Goal: Information Seeking & Learning: Learn about a topic

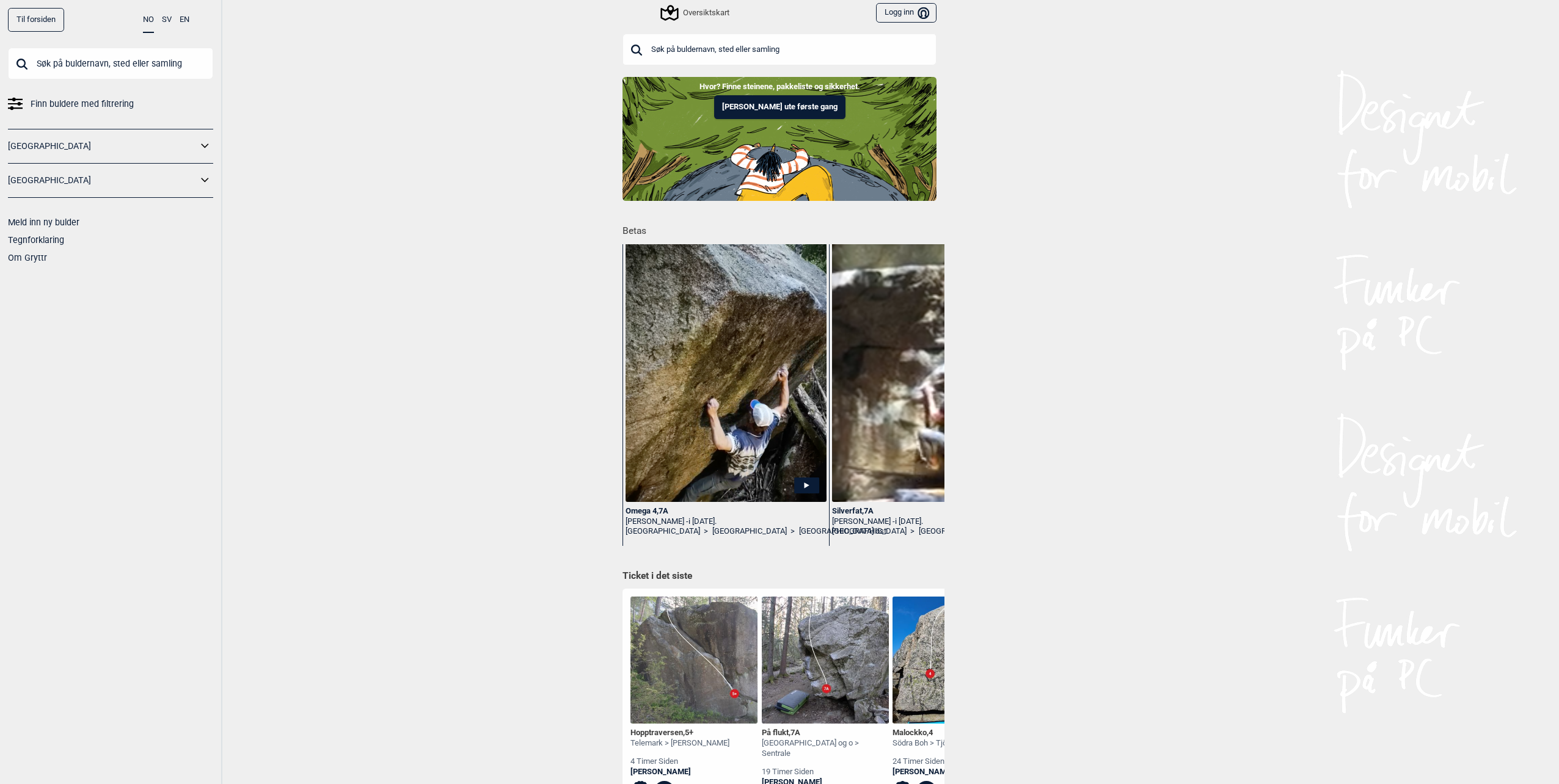
click at [690, 10] on div "Oversiktskart" at bounding box center [695, 13] width 67 height 15
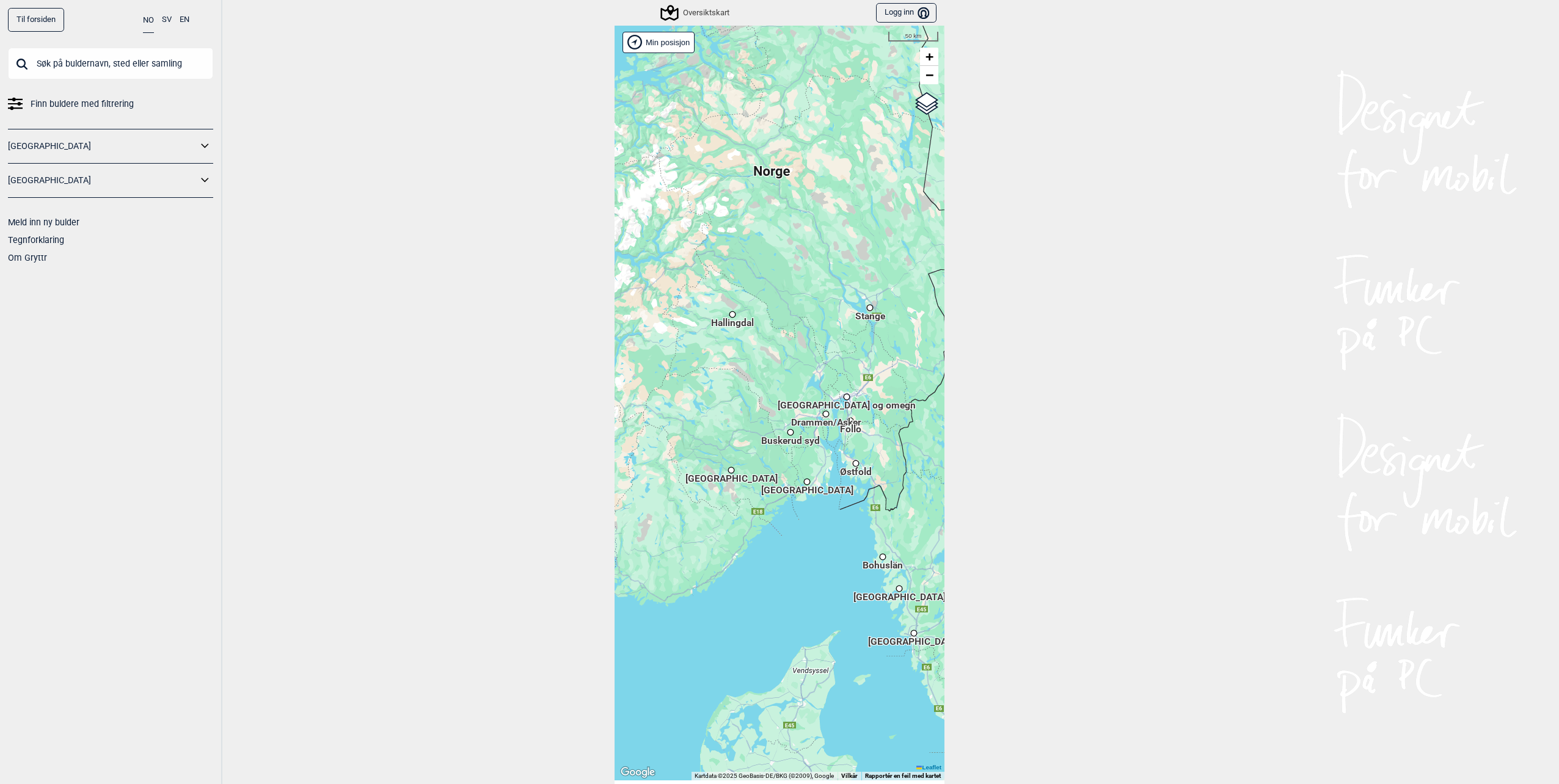
drag, startPoint x: 695, startPoint y: 407, endPoint x: 768, endPoint y: 401, distance: 73.2
click at [768, 401] on div "Hallingdal Stange [GEOGRAPHIC_DATA] syd [GEOGRAPHIC_DATA] og omegn [GEOGRAPHIC_…" at bounding box center [779, 402] width 330 height 754
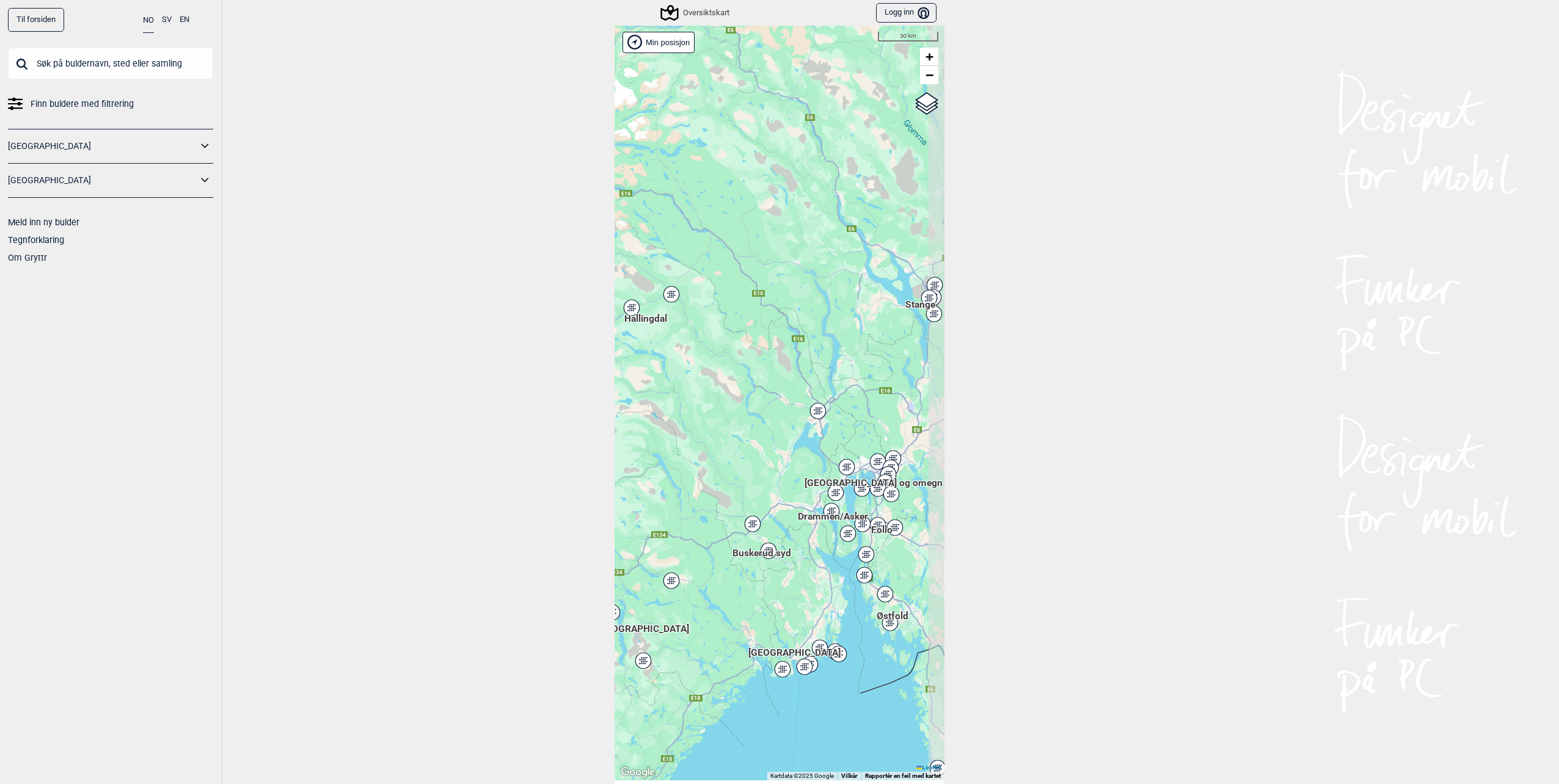
drag, startPoint x: 795, startPoint y: 353, endPoint x: 722, endPoint y: 404, distance: 89.1
click at [722, 404] on div "Hallingdal Stange [GEOGRAPHIC_DATA] syd [GEOGRAPHIC_DATA] og omegn [GEOGRAPHIC_…" at bounding box center [779, 402] width 330 height 754
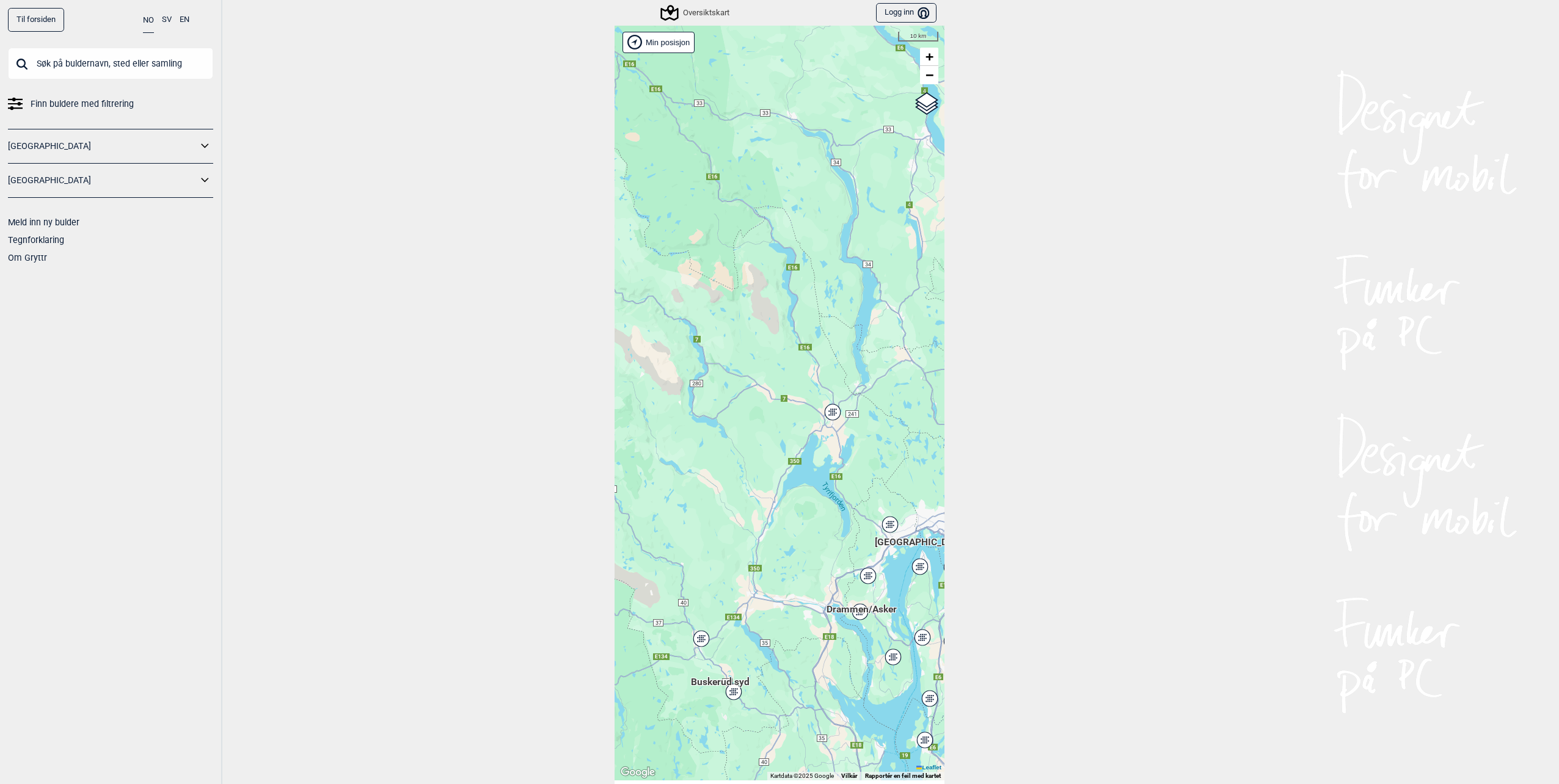
click at [828, 415] on icon at bounding box center [831, 412] width 15 height 16
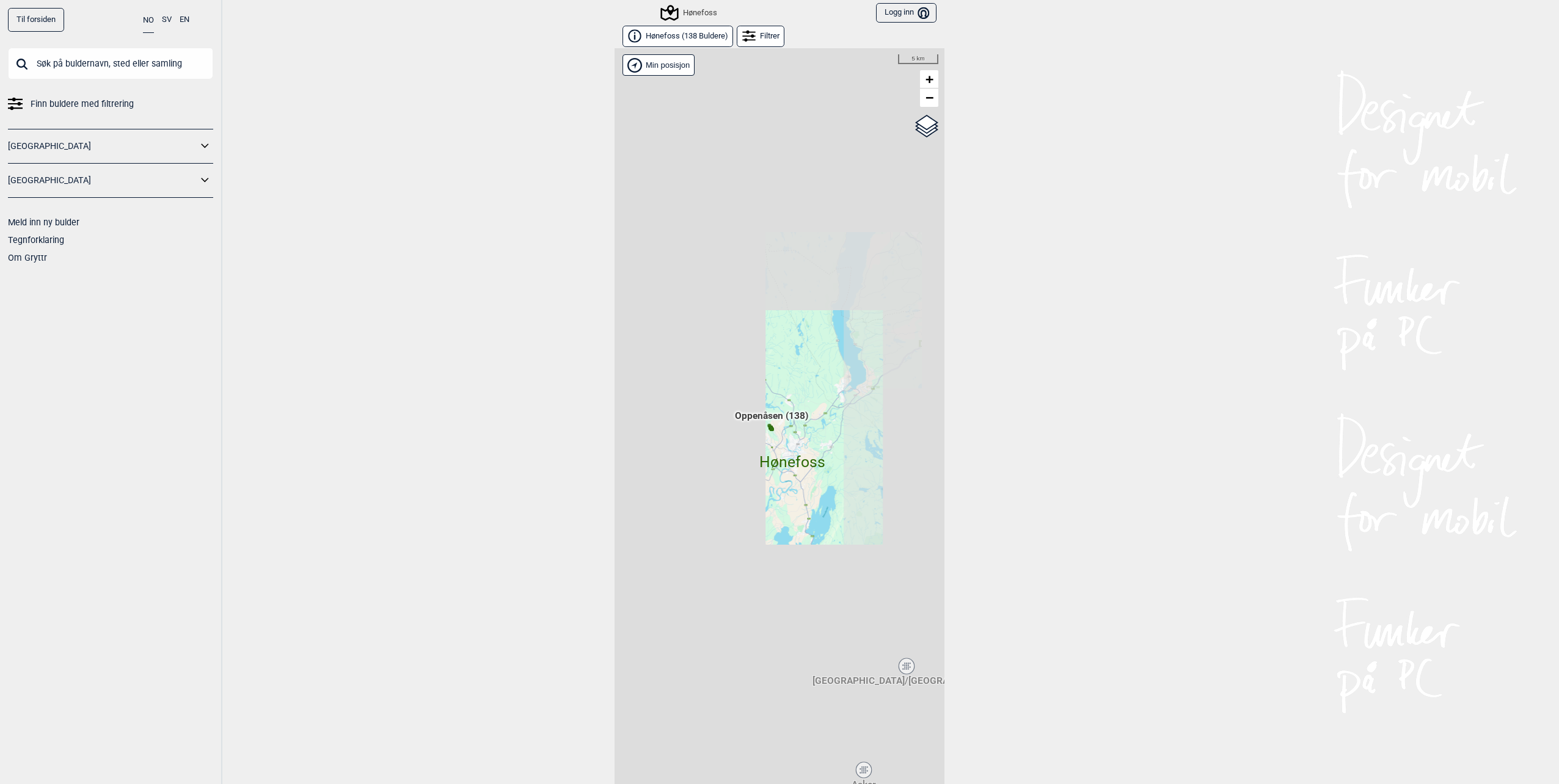
scroll to position [19, 0]
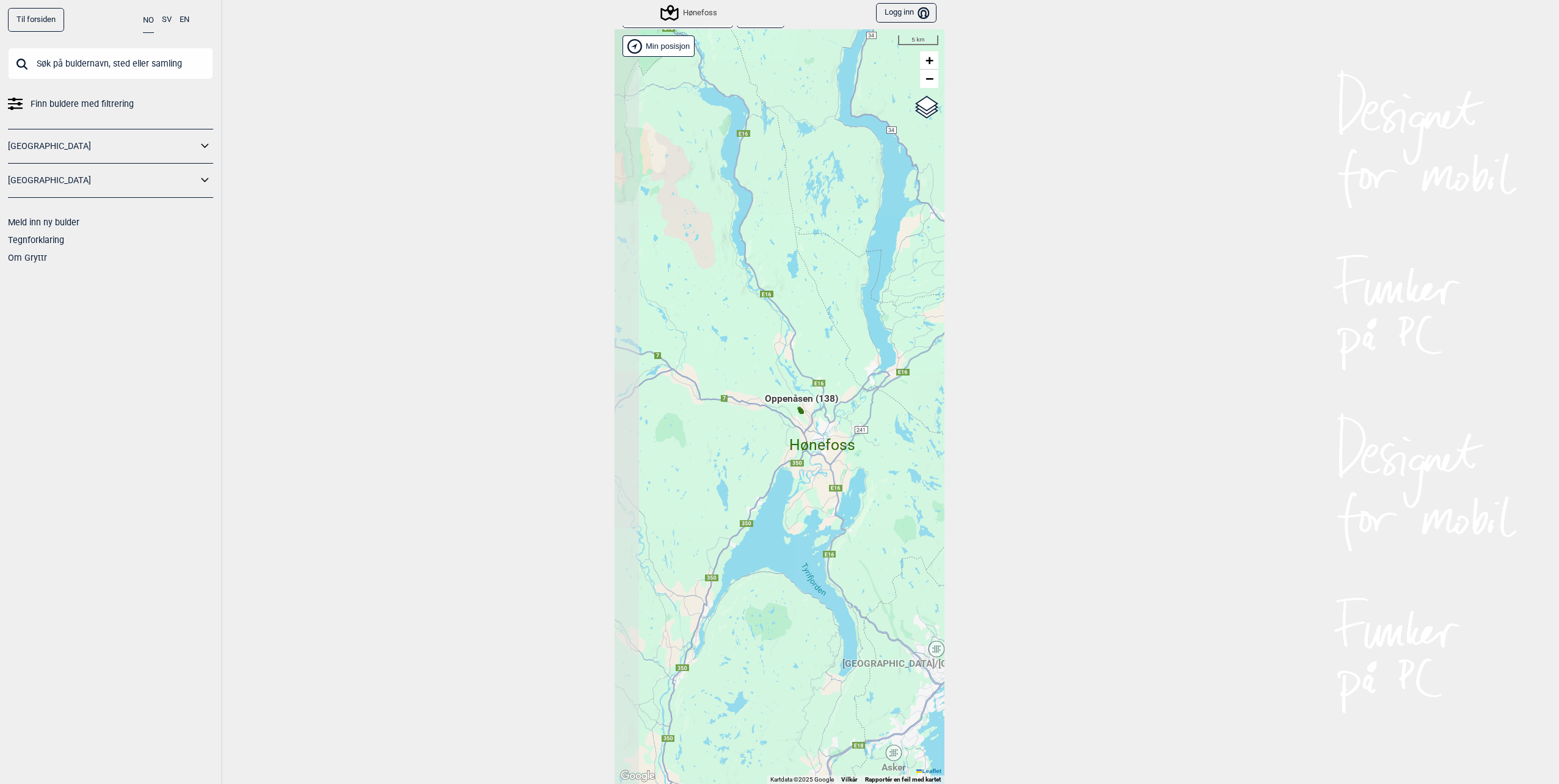
drag, startPoint x: 711, startPoint y: 443, endPoint x: 795, endPoint y: 447, distance: 84.1
click at [795, 447] on div "Hallingdal Stange [GEOGRAPHIC_DATA] syd [GEOGRAPHIC_DATA] og omegn [GEOGRAPHIC_…" at bounding box center [779, 405] width 330 height 754
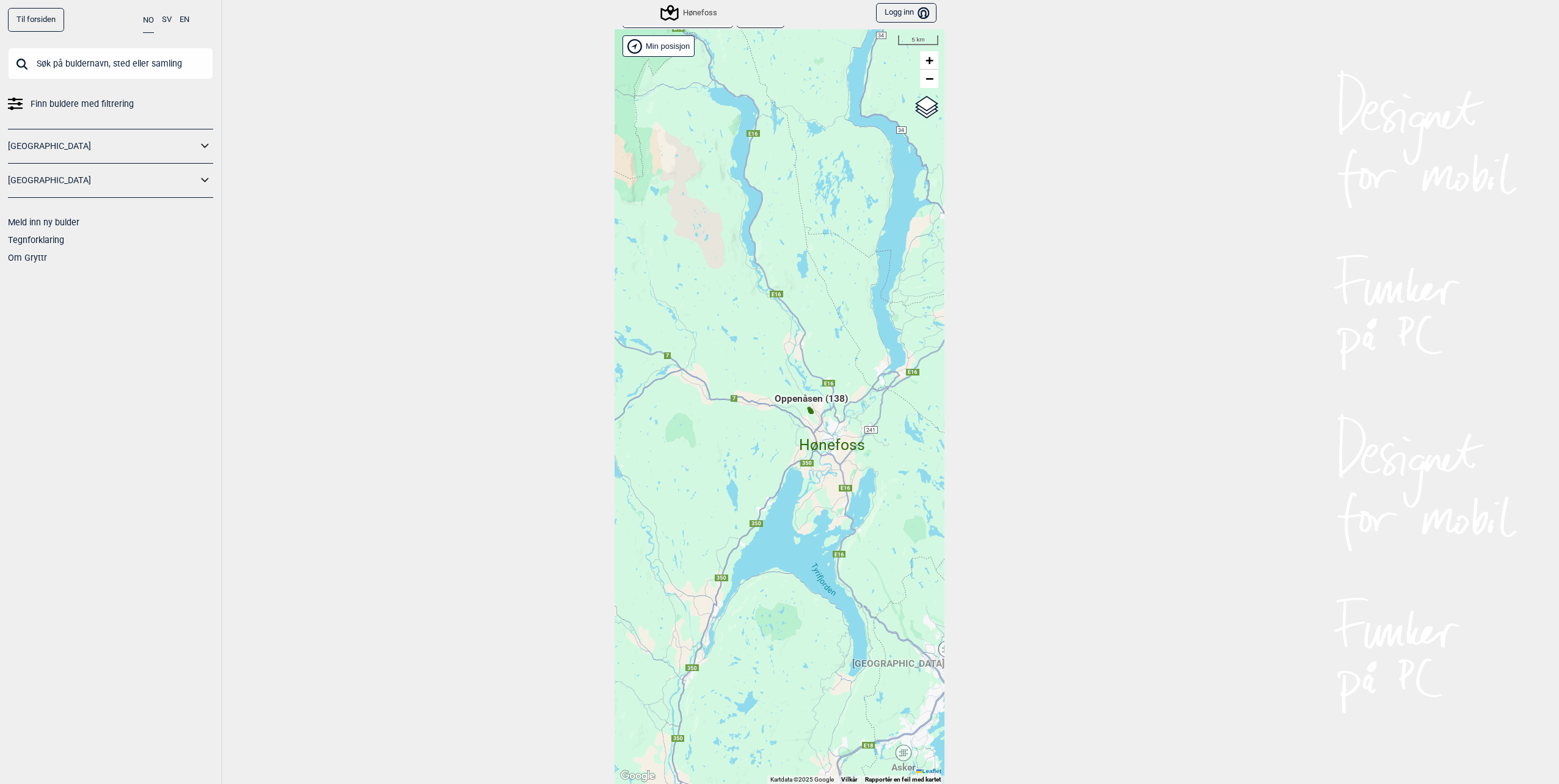
drag, startPoint x: 708, startPoint y: 435, endPoint x: 808, endPoint y: 446, distance: 100.6
click at [809, 445] on div "Hallingdal Stange [GEOGRAPHIC_DATA] syd [GEOGRAPHIC_DATA] og omegn [GEOGRAPHIC_…" at bounding box center [779, 405] width 330 height 754
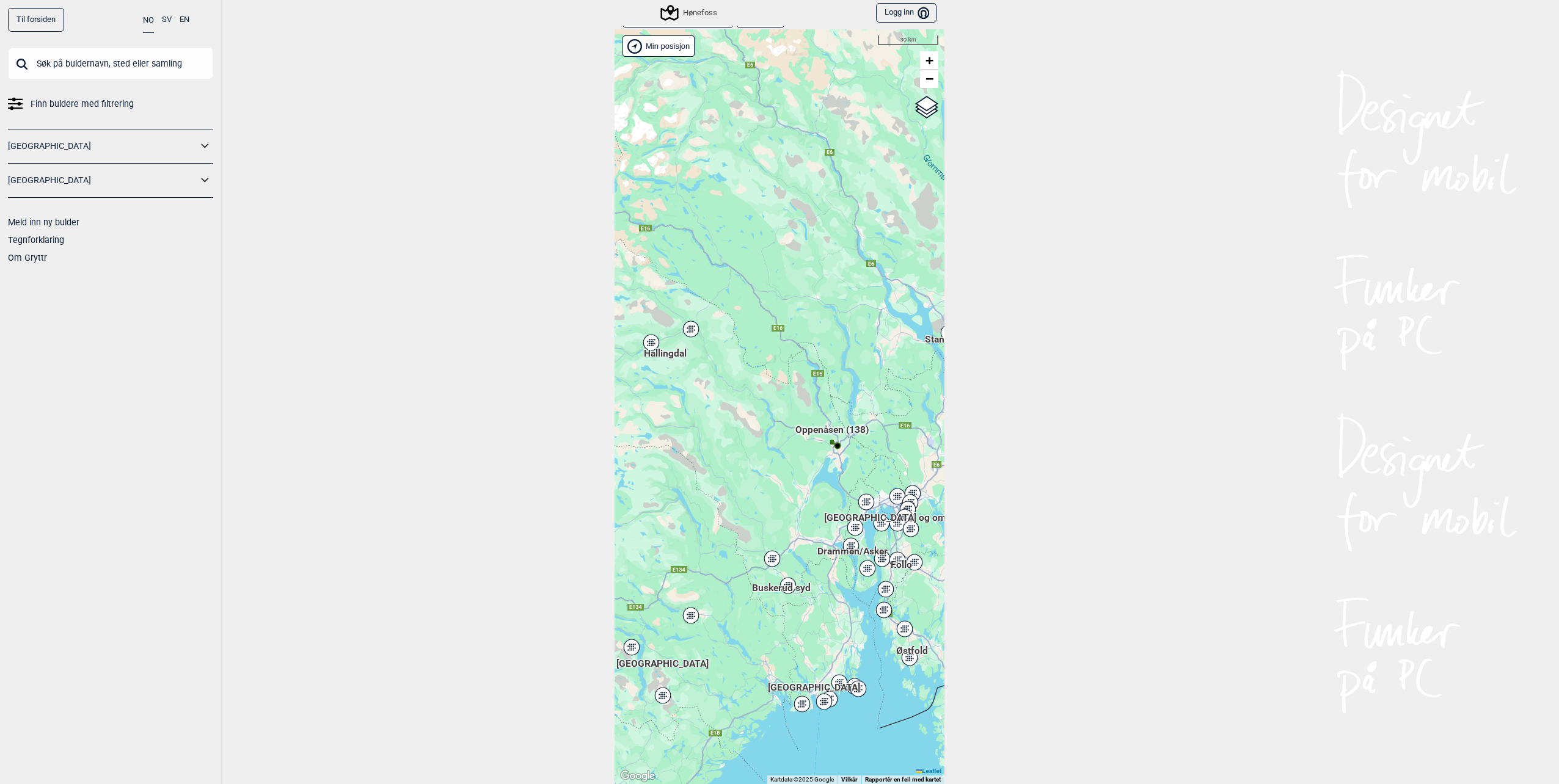
drag, startPoint x: 698, startPoint y: 443, endPoint x: 763, endPoint y: 480, distance: 74.8
click at [763, 480] on div "Hallingdal Stange [GEOGRAPHIC_DATA] syd [GEOGRAPHIC_DATA] og omegn [GEOGRAPHIC_…" at bounding box center [779, 405] width 330 height 754
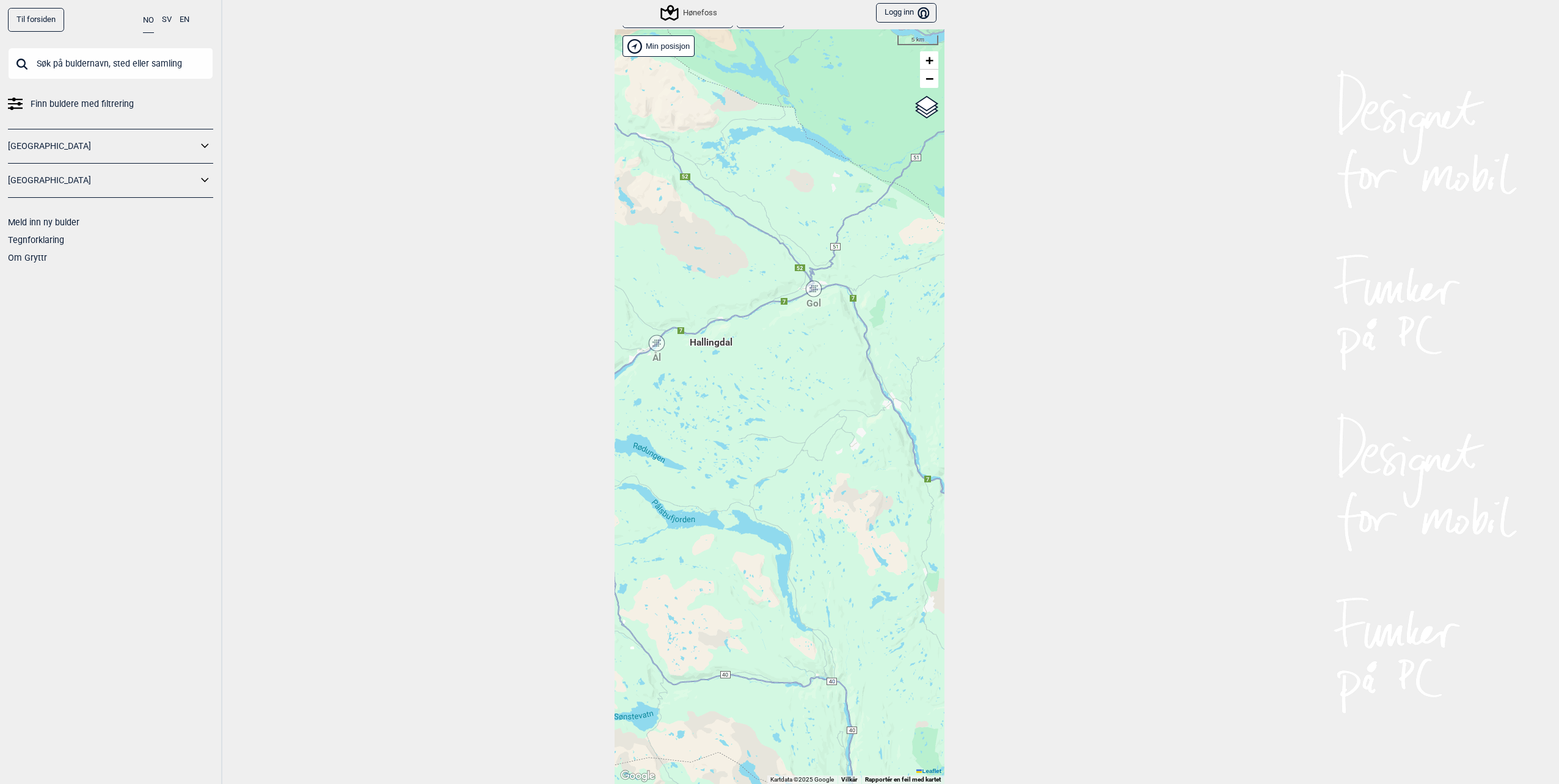
click at [649, 345] on icon at bounding box center [656, 343] width 15 height 16
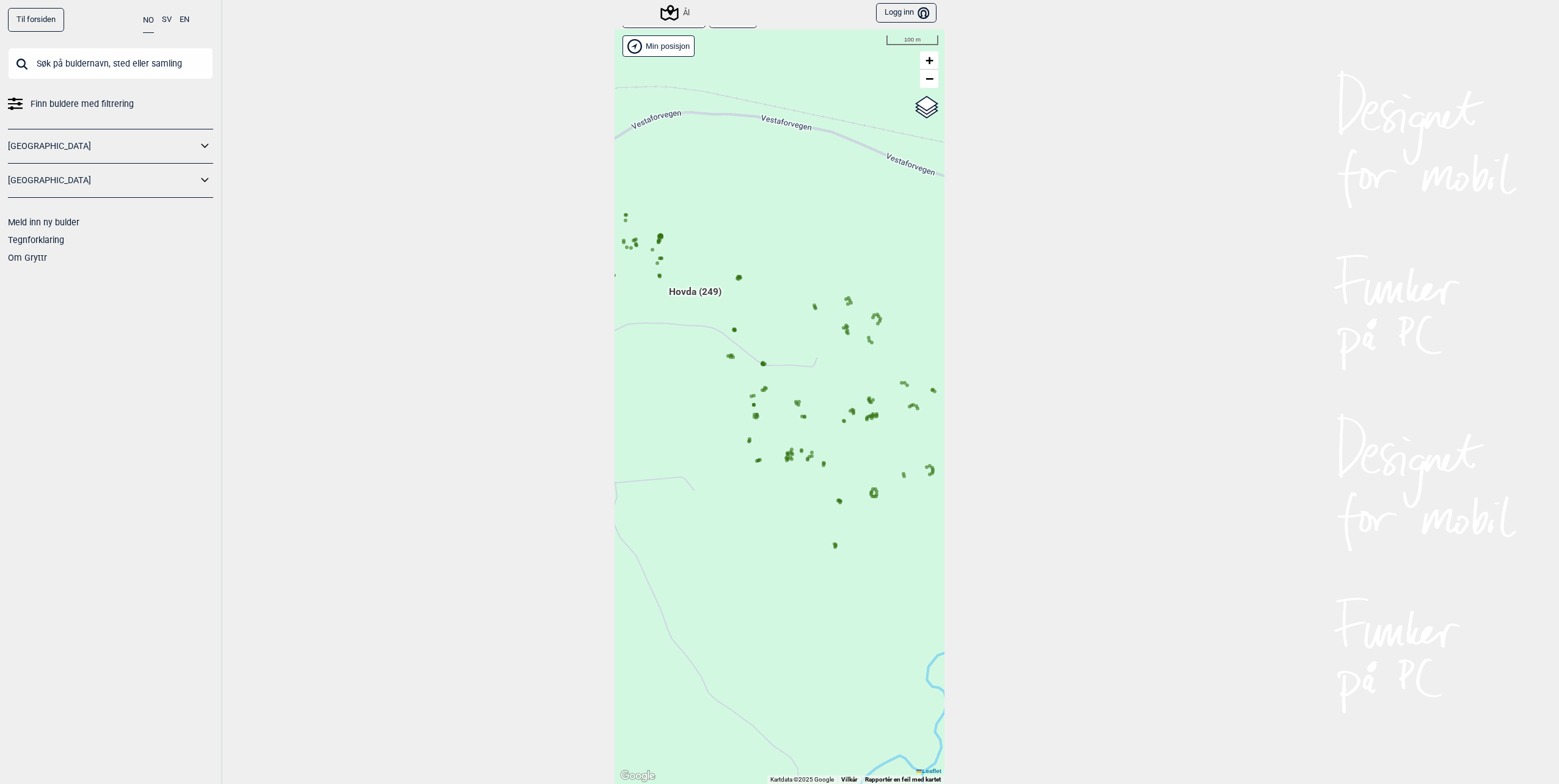
click at [689, 297] on span "Hovda (249)" at bounding box center [695, 296] width 53 height 23
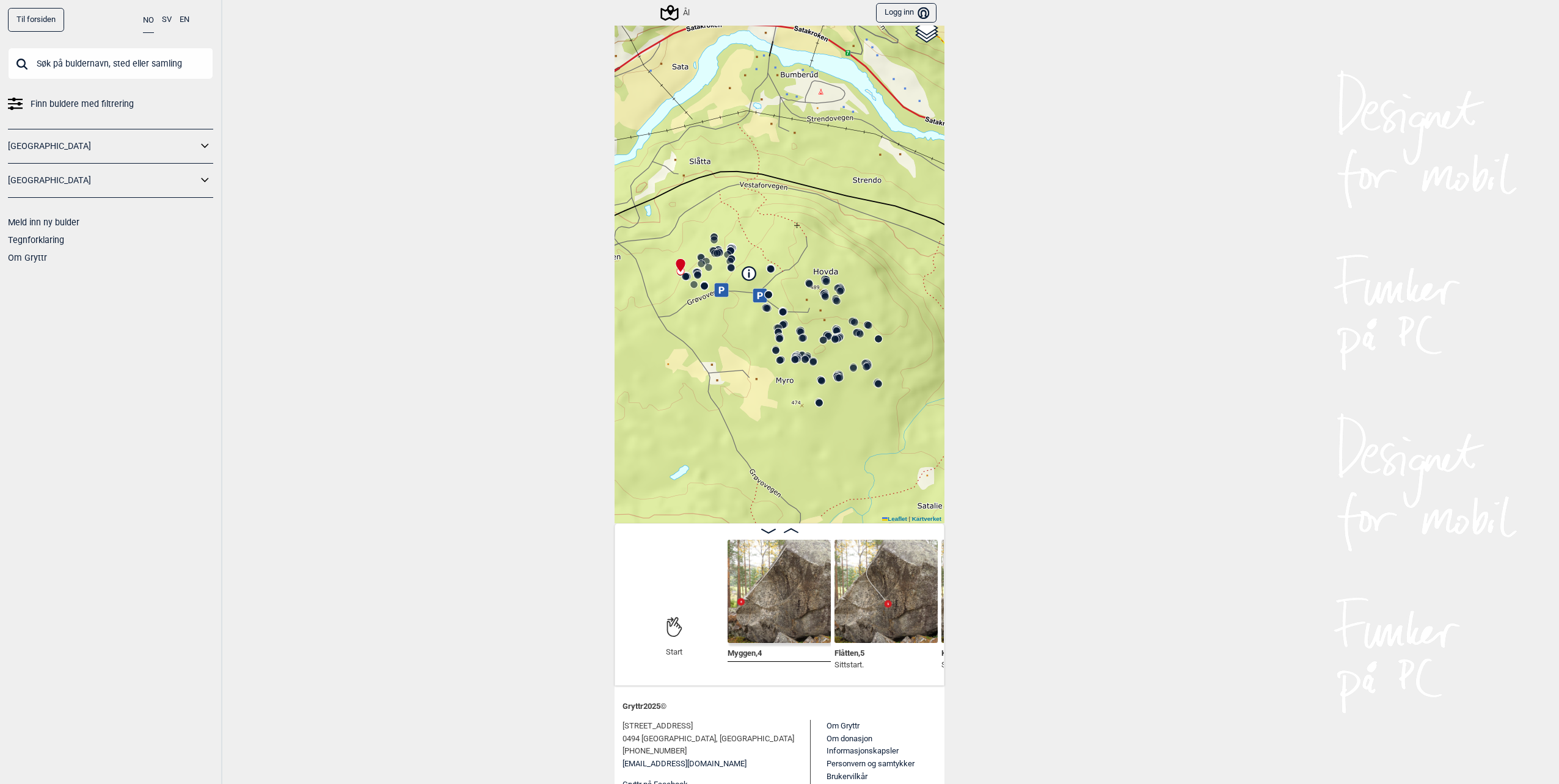
scroll to position [134, 0]
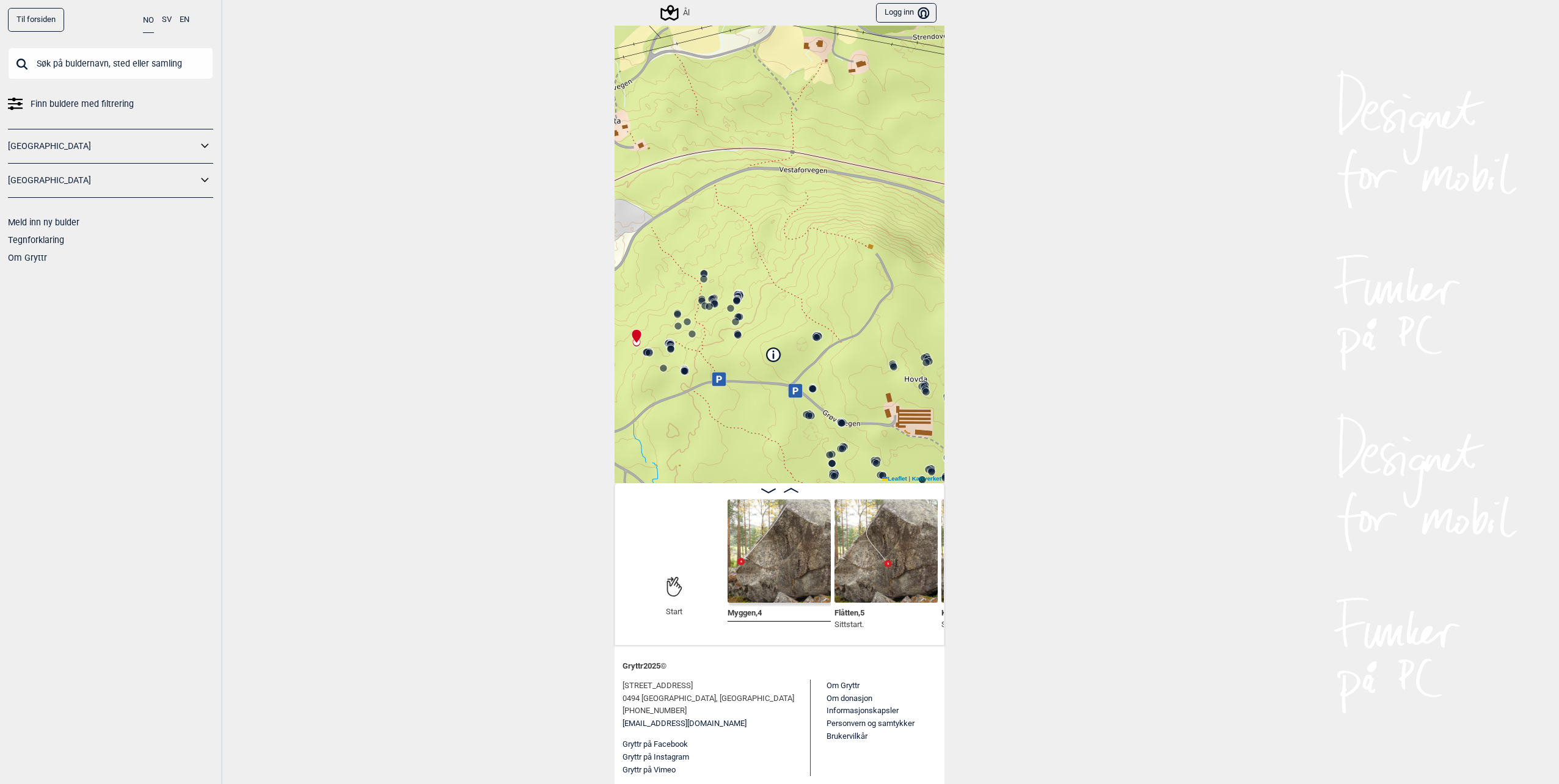
click at [671, 20] on icon at bounding box center [669, 13] width 18 height 16
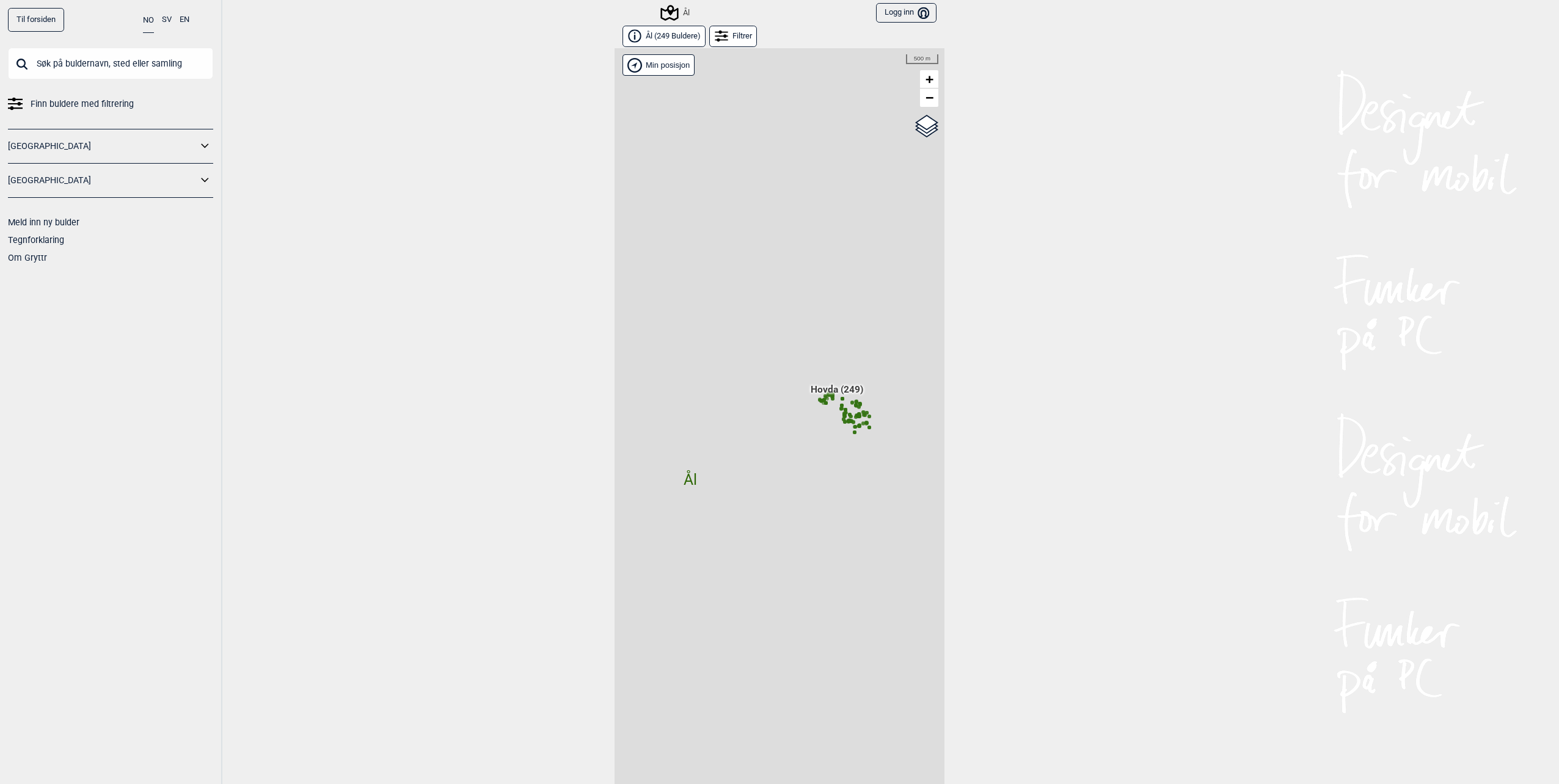
click at [733, 41] on div "Filtrer" at bounding box center [733, 36] width 48 height 21
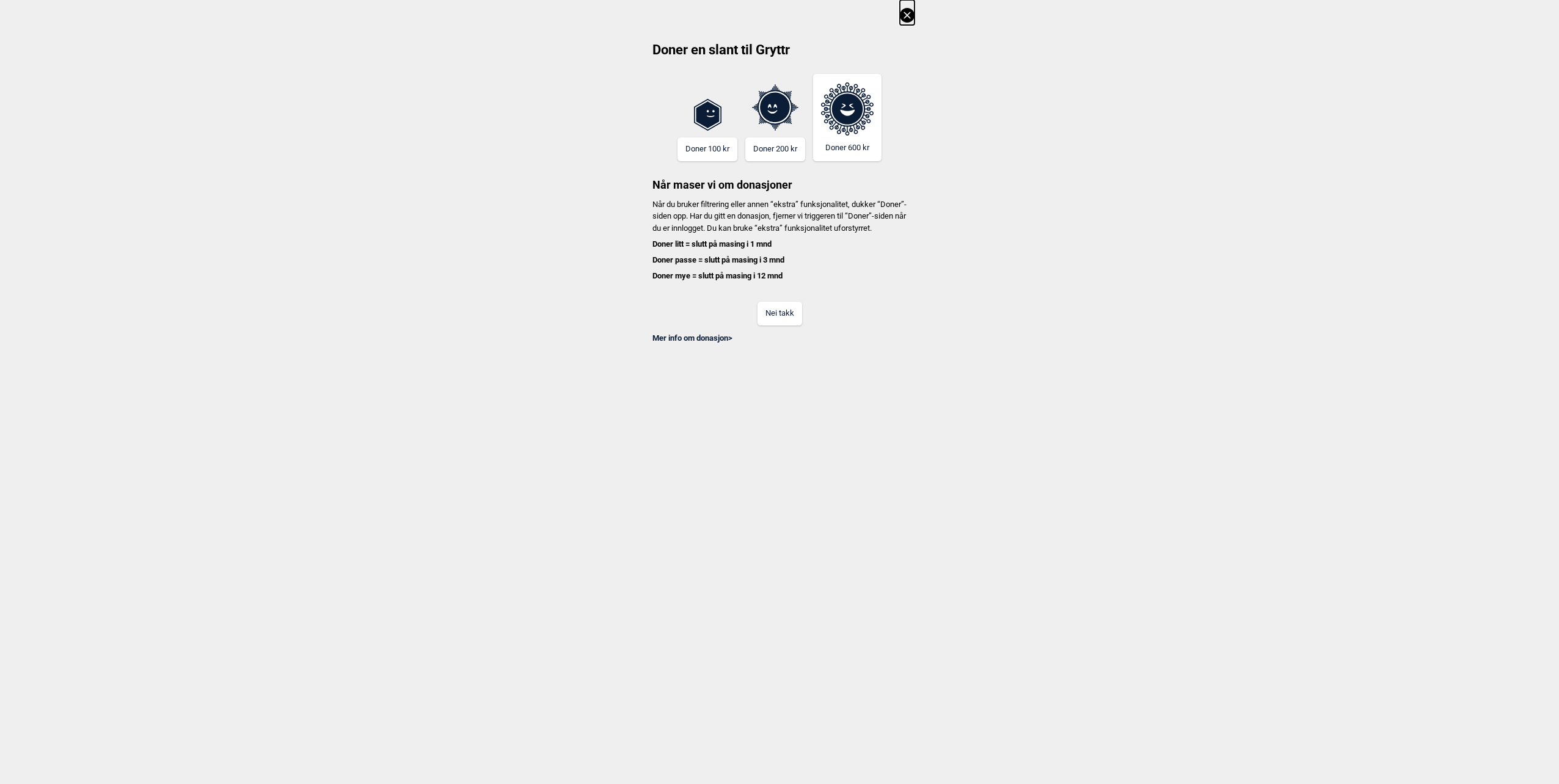
click at [784, 326] on button "Nei takk" at bounding box center [780, 314] width 45 height 24
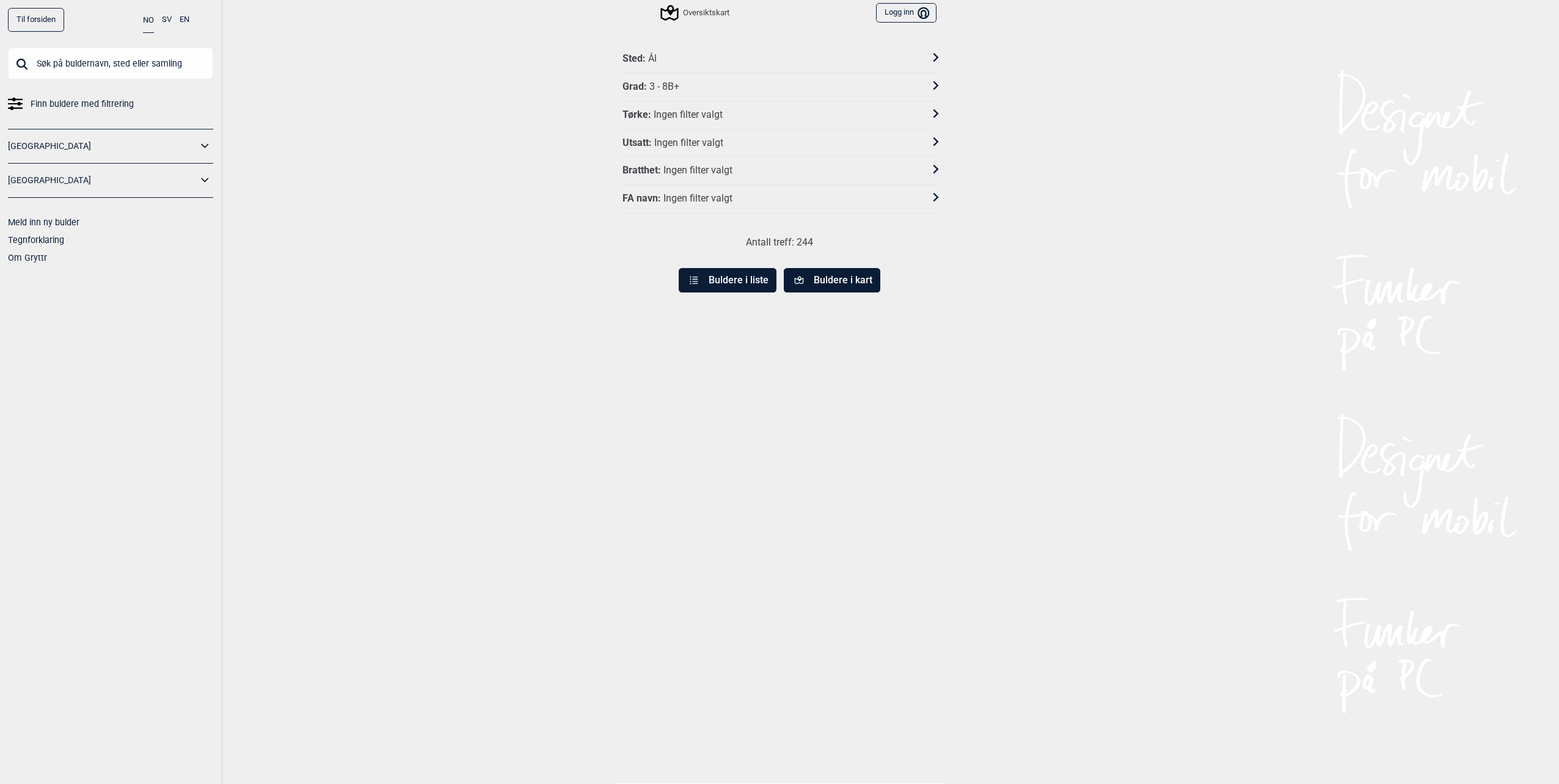
click at [671, 86] on div "3 - 8B+" at bounding box center [664, 87] width 30 height 13
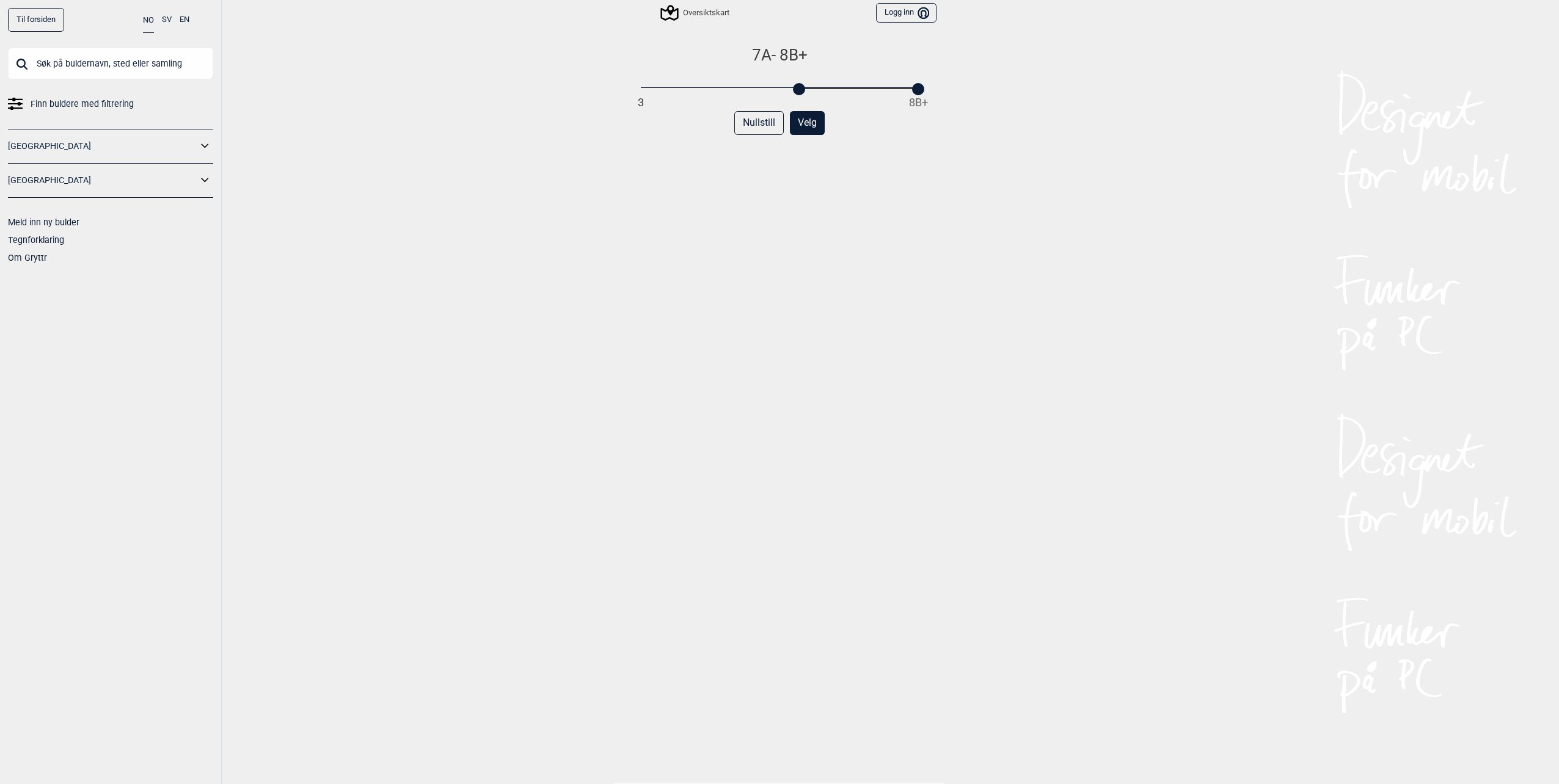
drag, startPoint x: 639, startPoint y: 93, endPoint x: 798, endPoint y: 91, distance: 159.0
click at [798, 91] on div at bounding box center [798, 89] width 12 height 12
click at [802, 121] on button "Velg" at bounding box center [806, 124] width 35 height 24
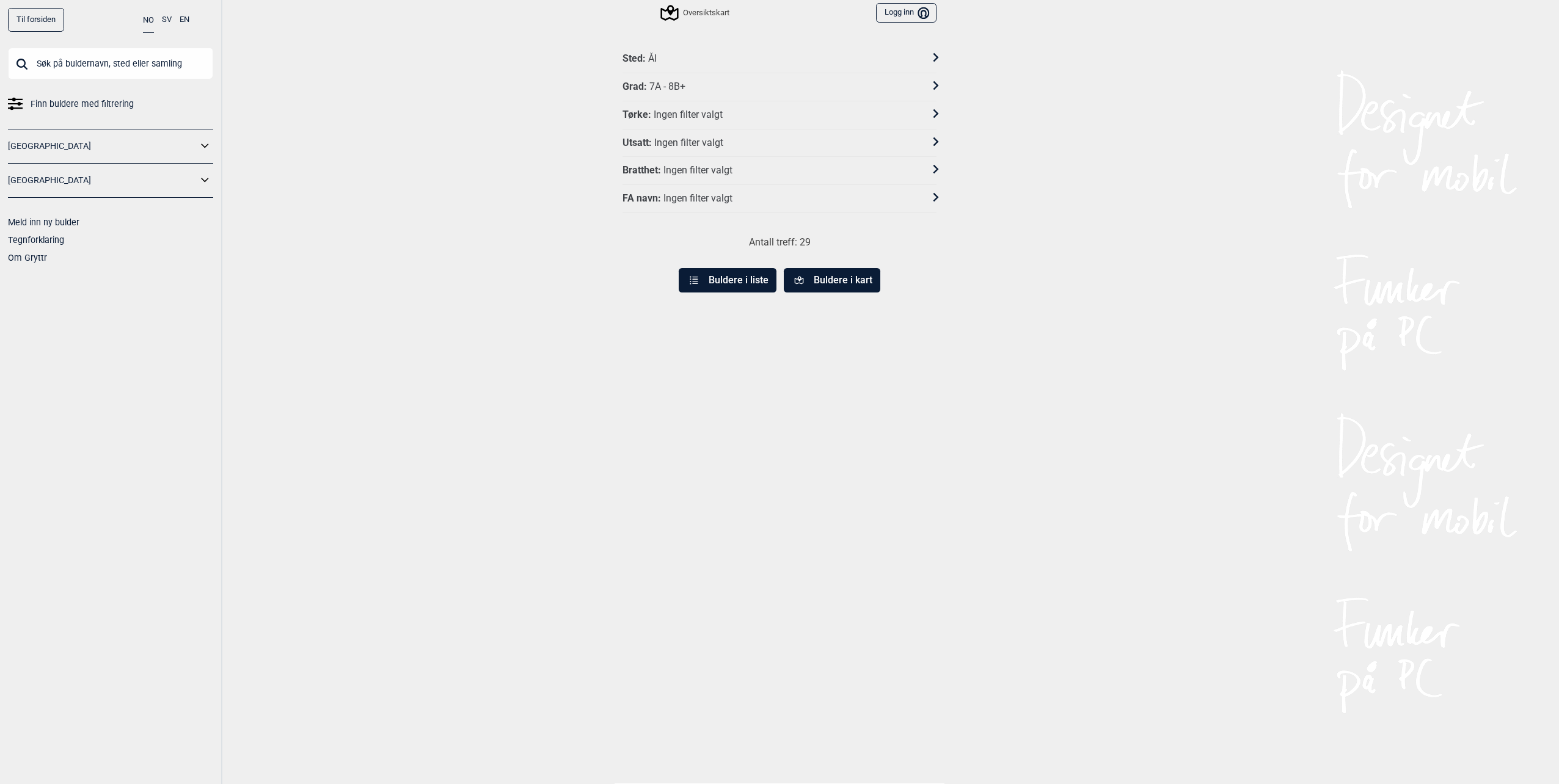
click at [719, 288] on button "Buldere i liste" at bounding box center [728, 280] width 98 height 25
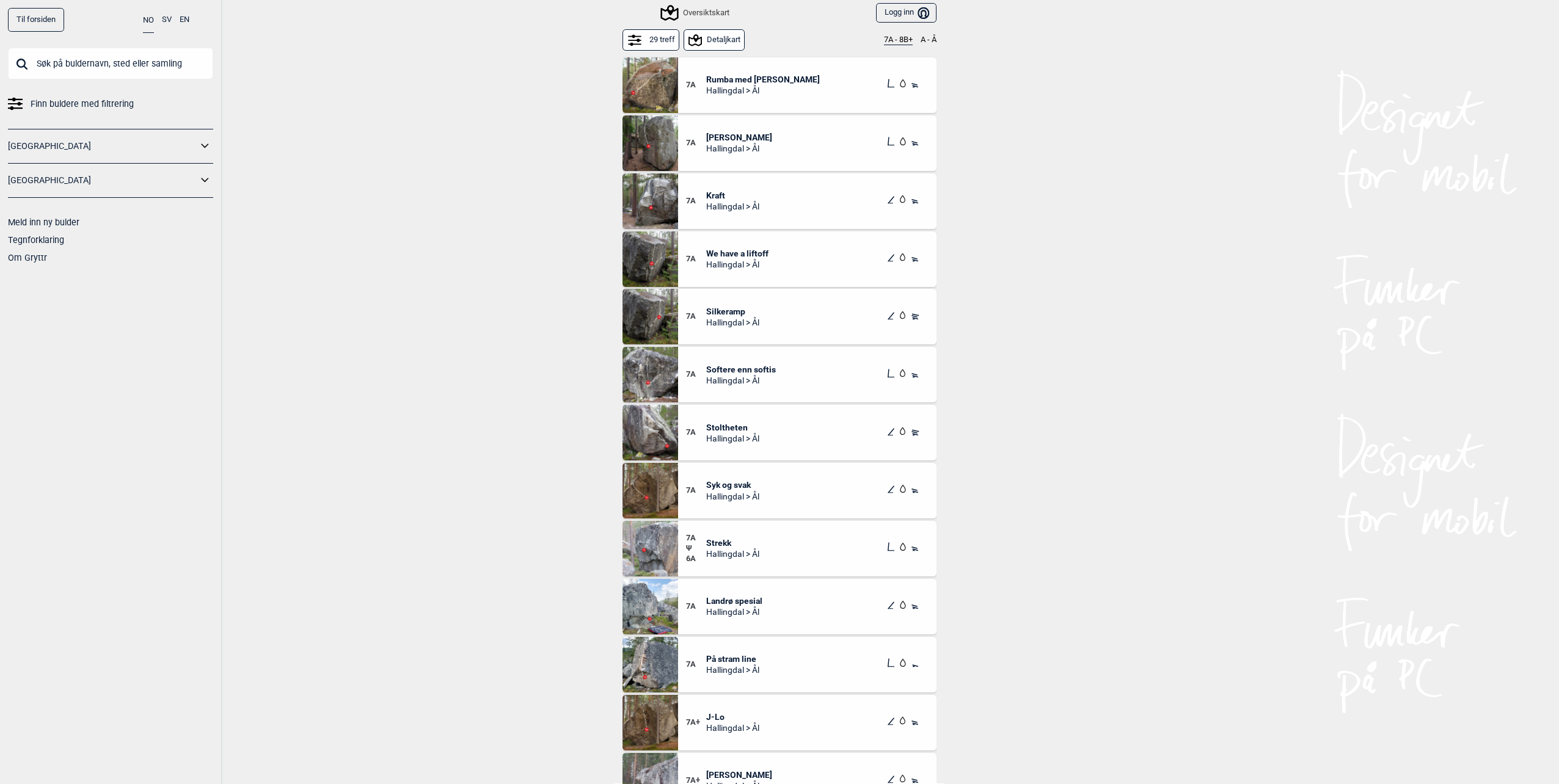
drag, startPoint x: 923, startPoint y: 282, endPoint x: 1112, endPoint y: 307, distance: 190.6
click at [1112, 307] on div "Til forsiden NO SV EN Finn buldere med filtrering [GEOGRAPHIC_DATA] [GEOGRAPHIC…" at bounding box center [780, 392] width 1559 height 784
click at [1144, 308] on div "Til forsiden NO SV EN Finn buldere med filtrering [GEOGRAPHIC_DATA] [GEOGRAPHIC…" at bounding box center [780, 392] width 1559 height 784
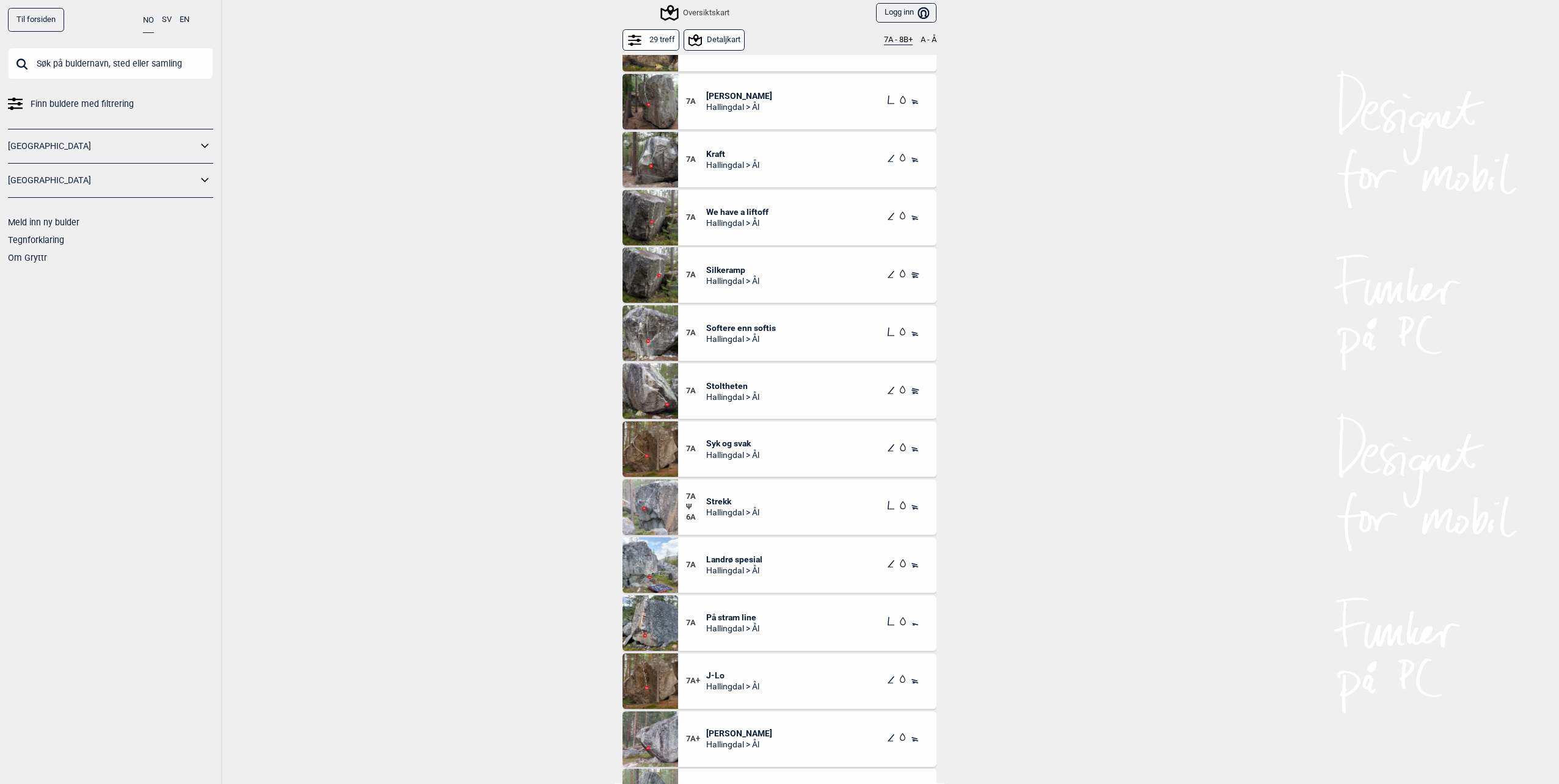
scroll to position [61, 0]
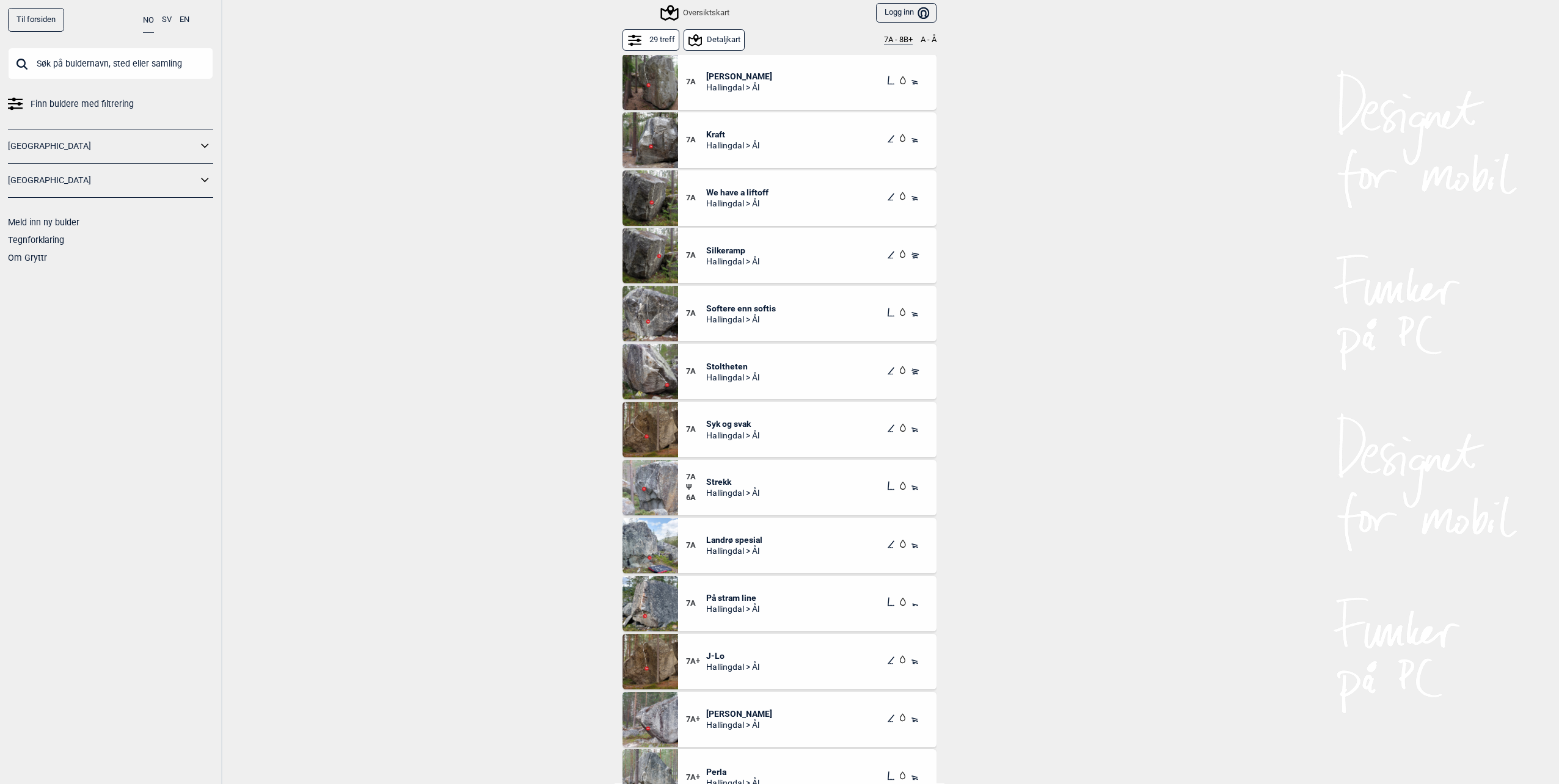
click at [727, 365] on span "Stoltheten" at bounding box center [732, 366] width 53 height 11
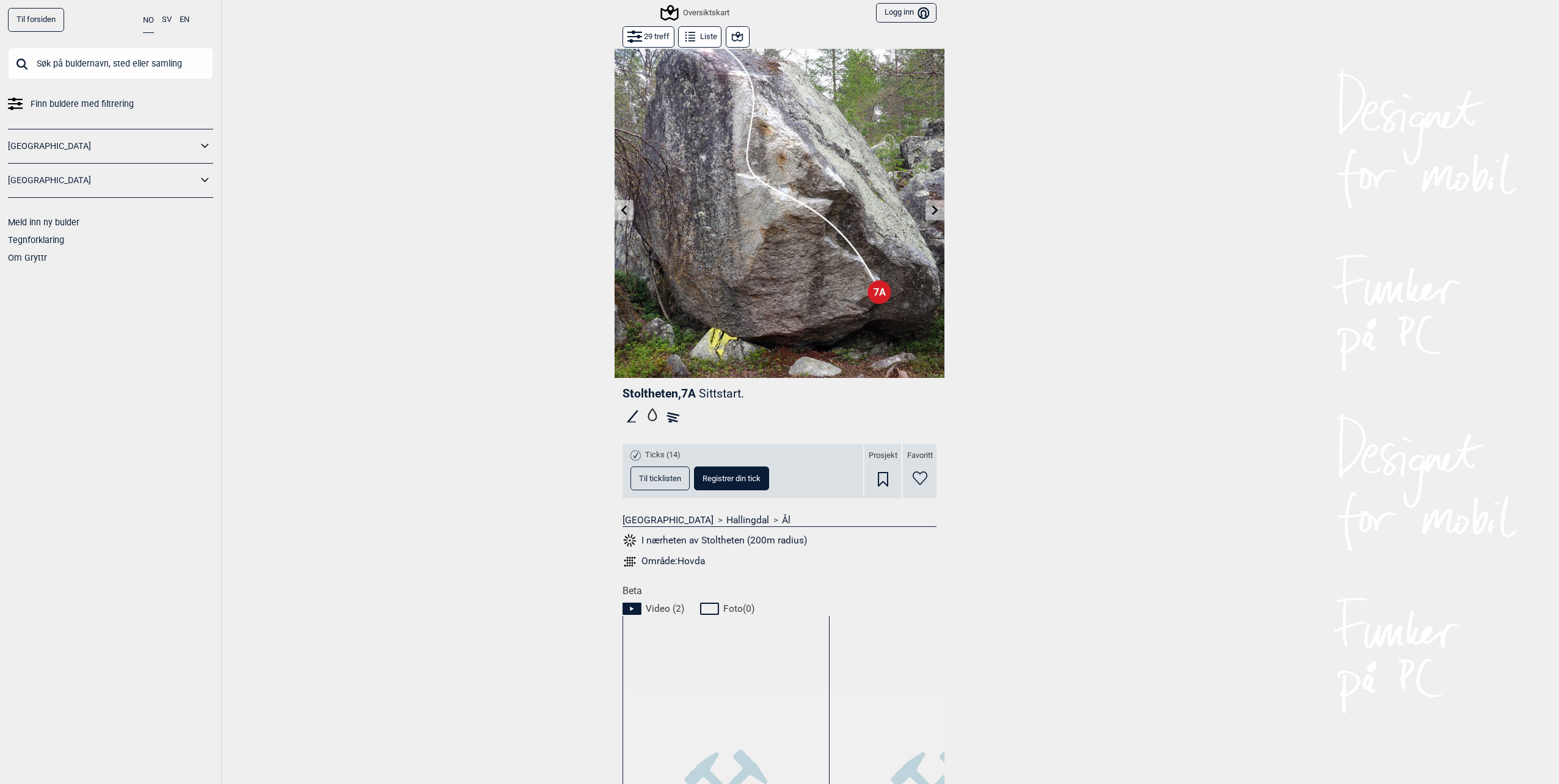
click at [736, 36] on icon at bounding box center [737, 37] width 11 height 10
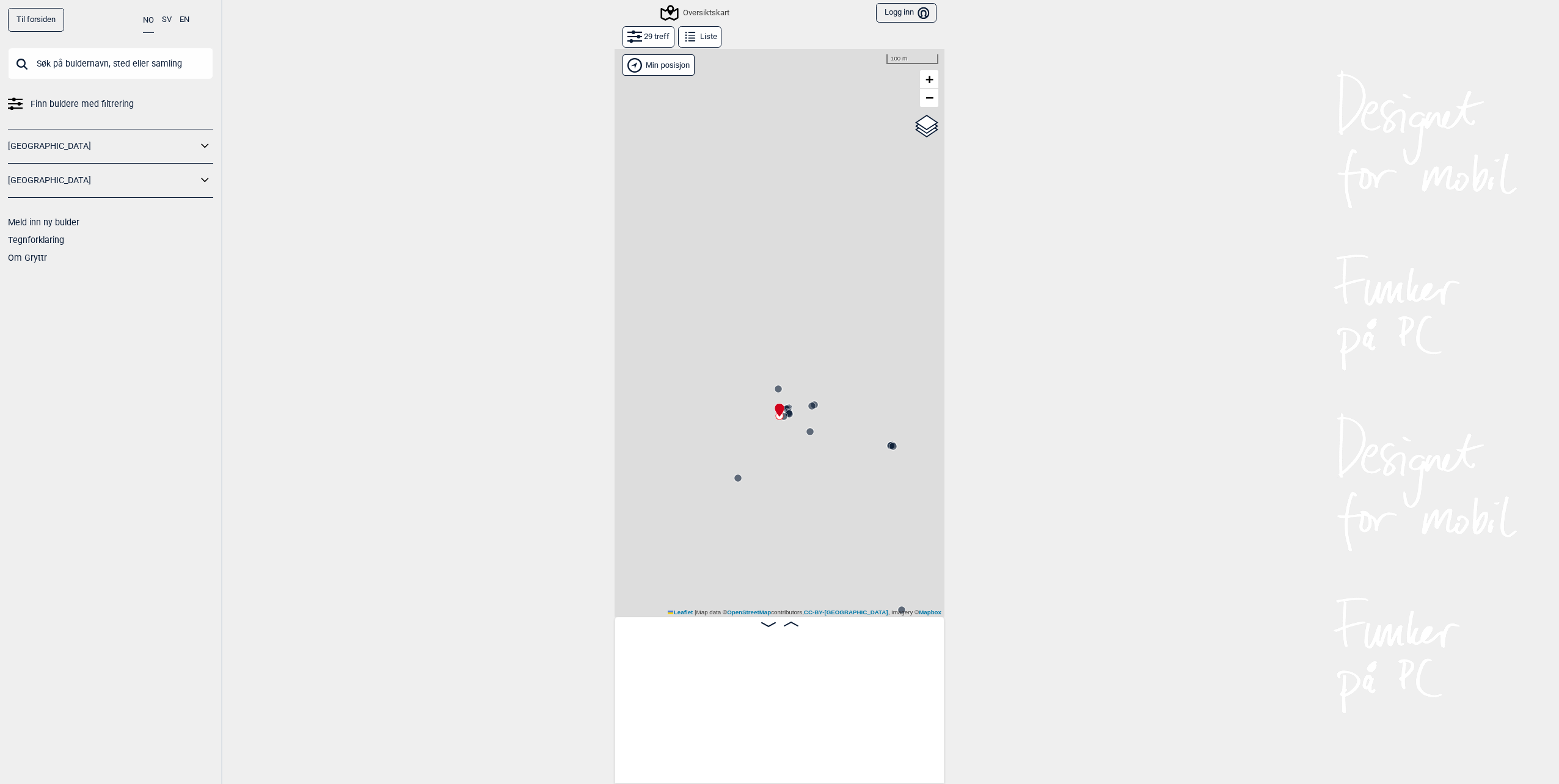
scroll to position [0, 1032]
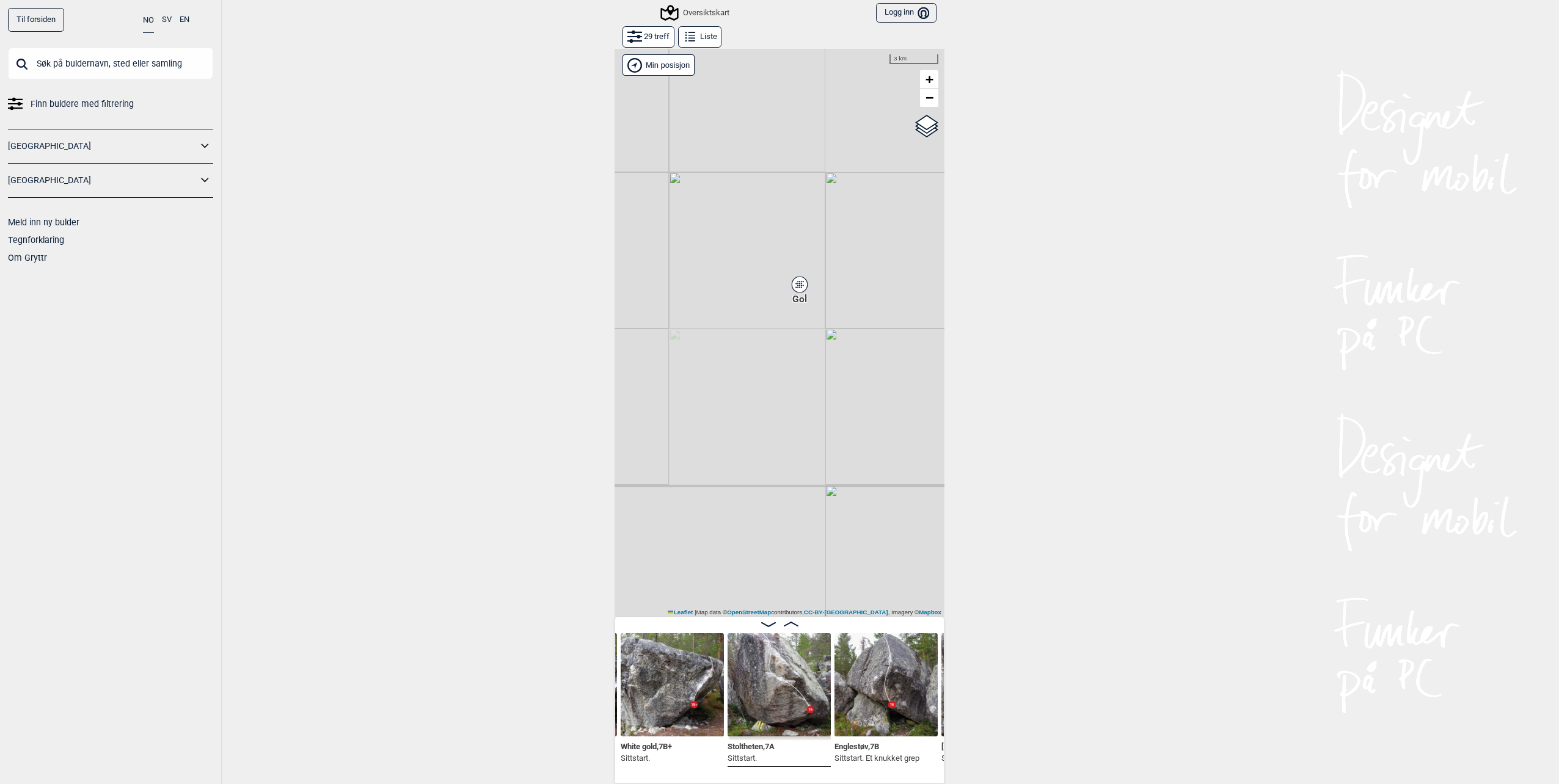
click at [795, 288] on div "Gol" at bounding box center [798, 284] width 7 height 7
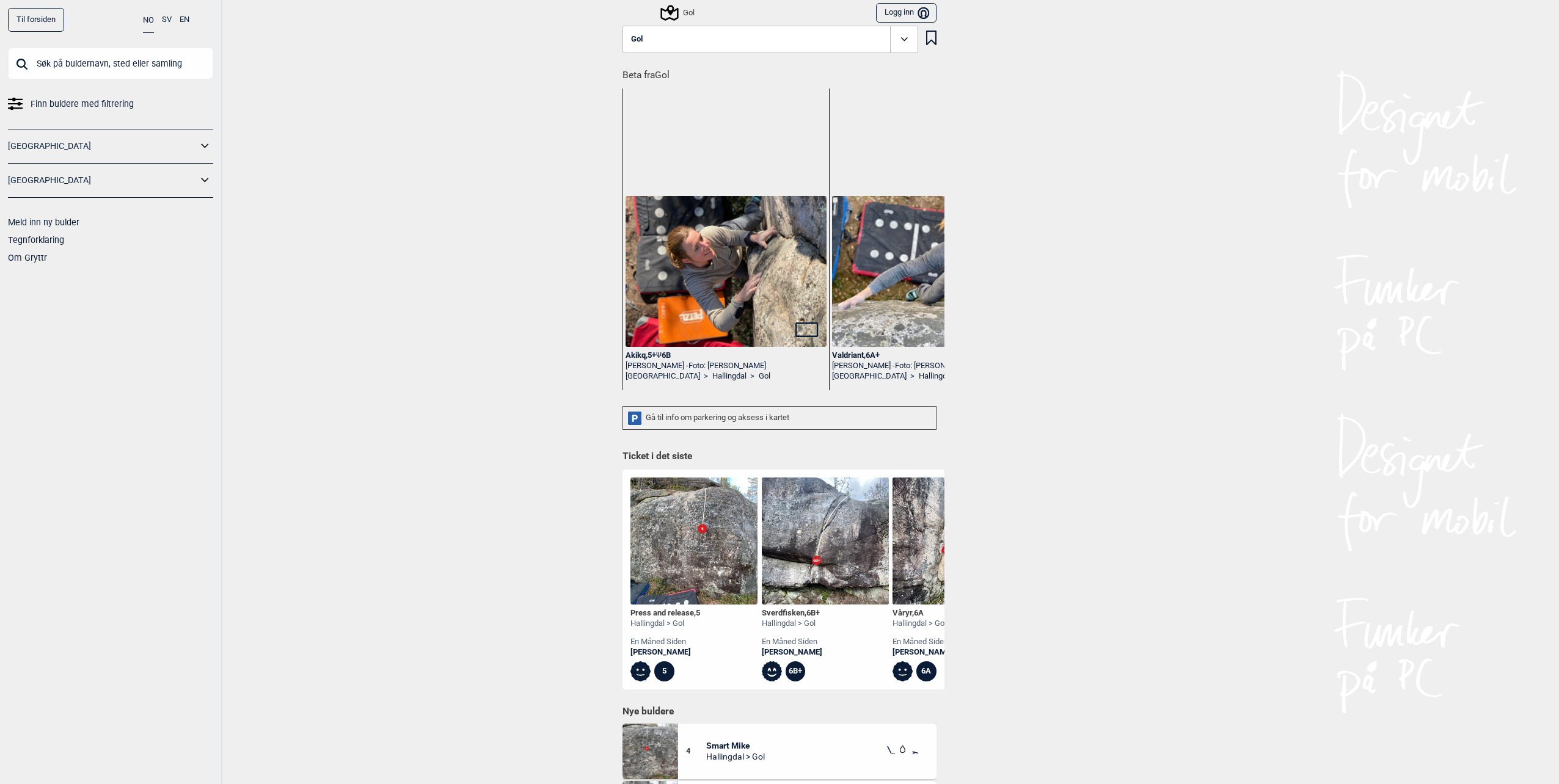
scroll to position [0, 83]
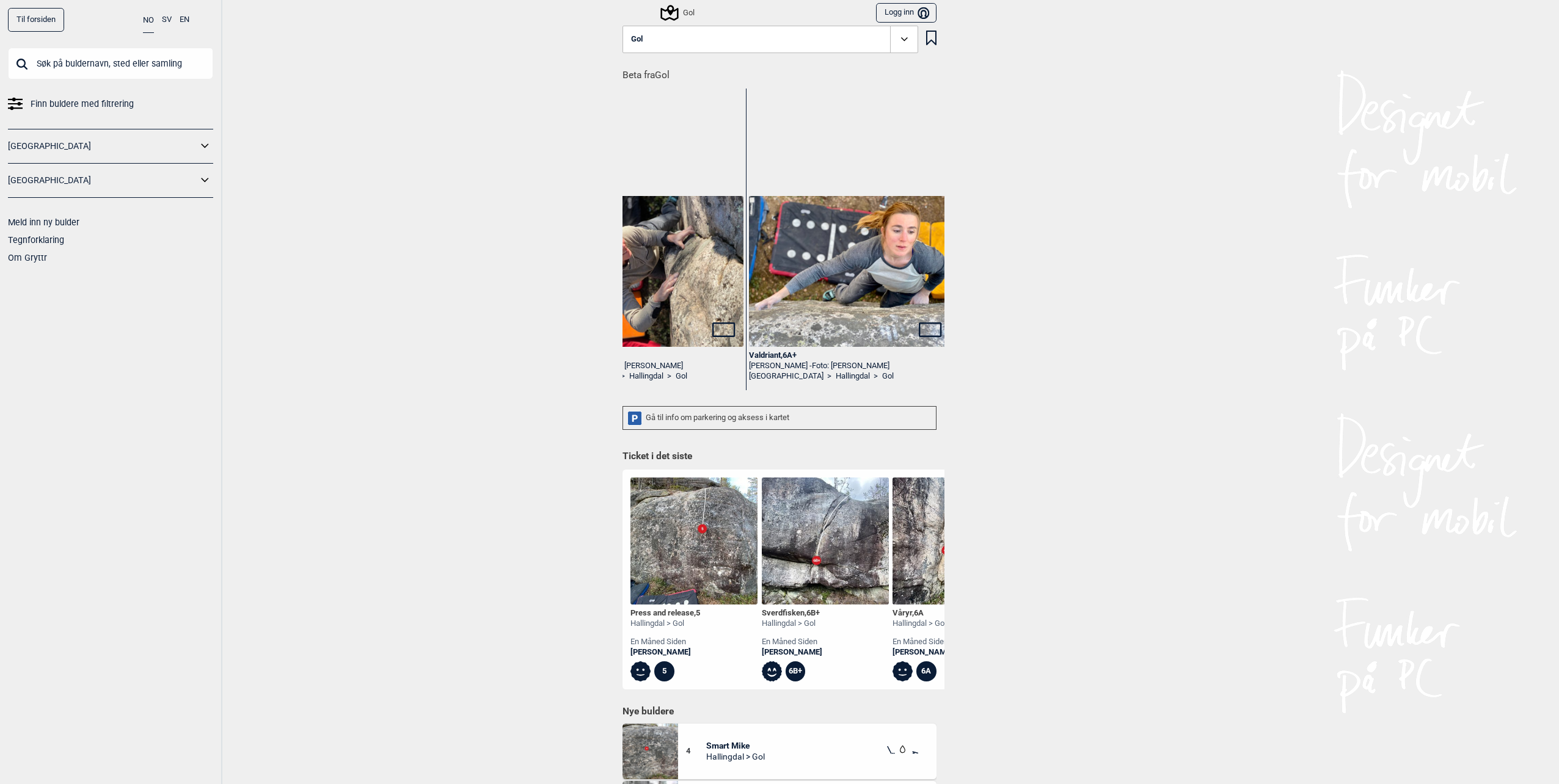
click at [858, 264] on img at bounding box center [849, 271] width 201 height 150
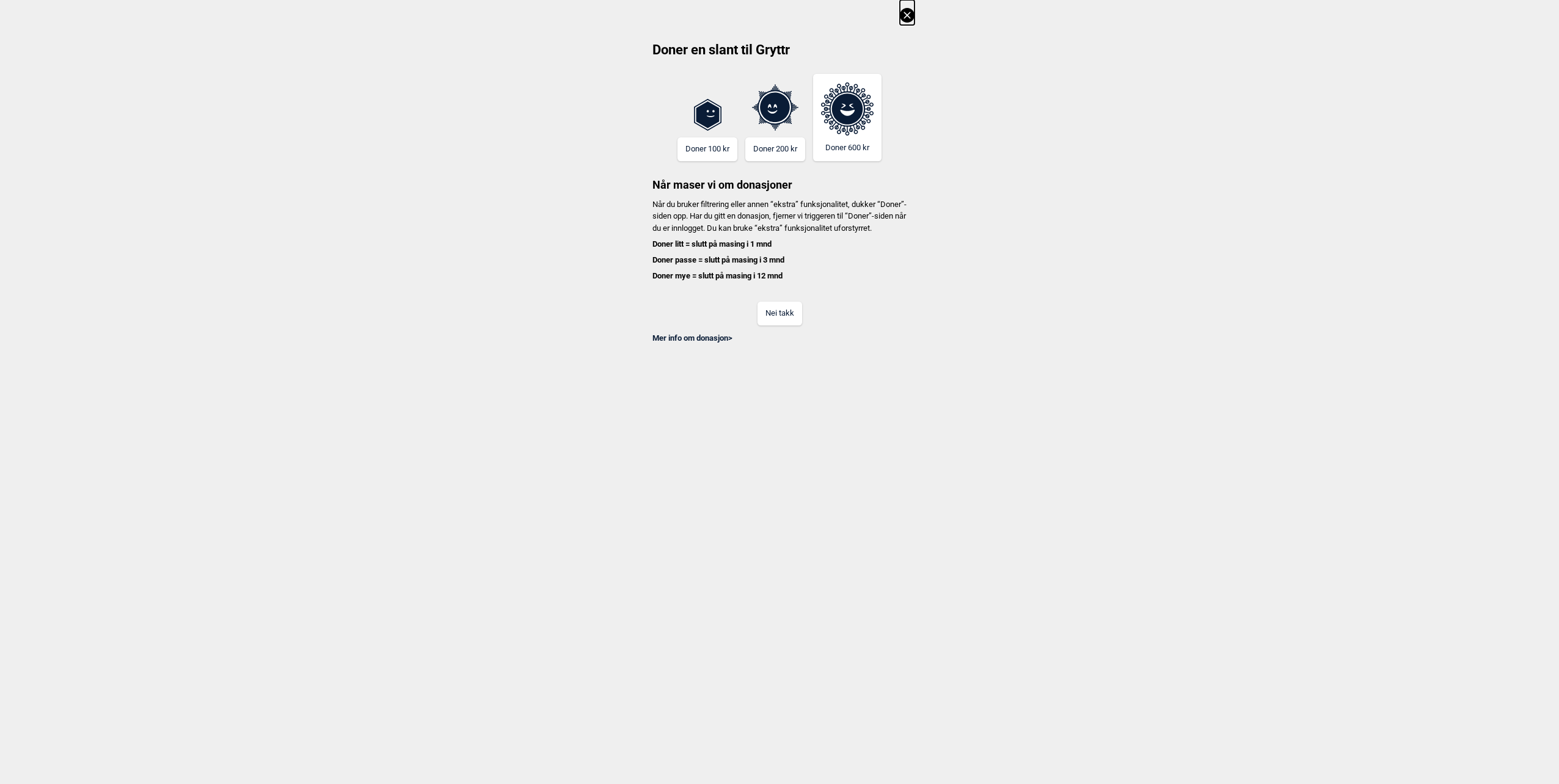
click at [798, 326] on button "Nei takk" at bounding box center [780, 314] width 45 height 24
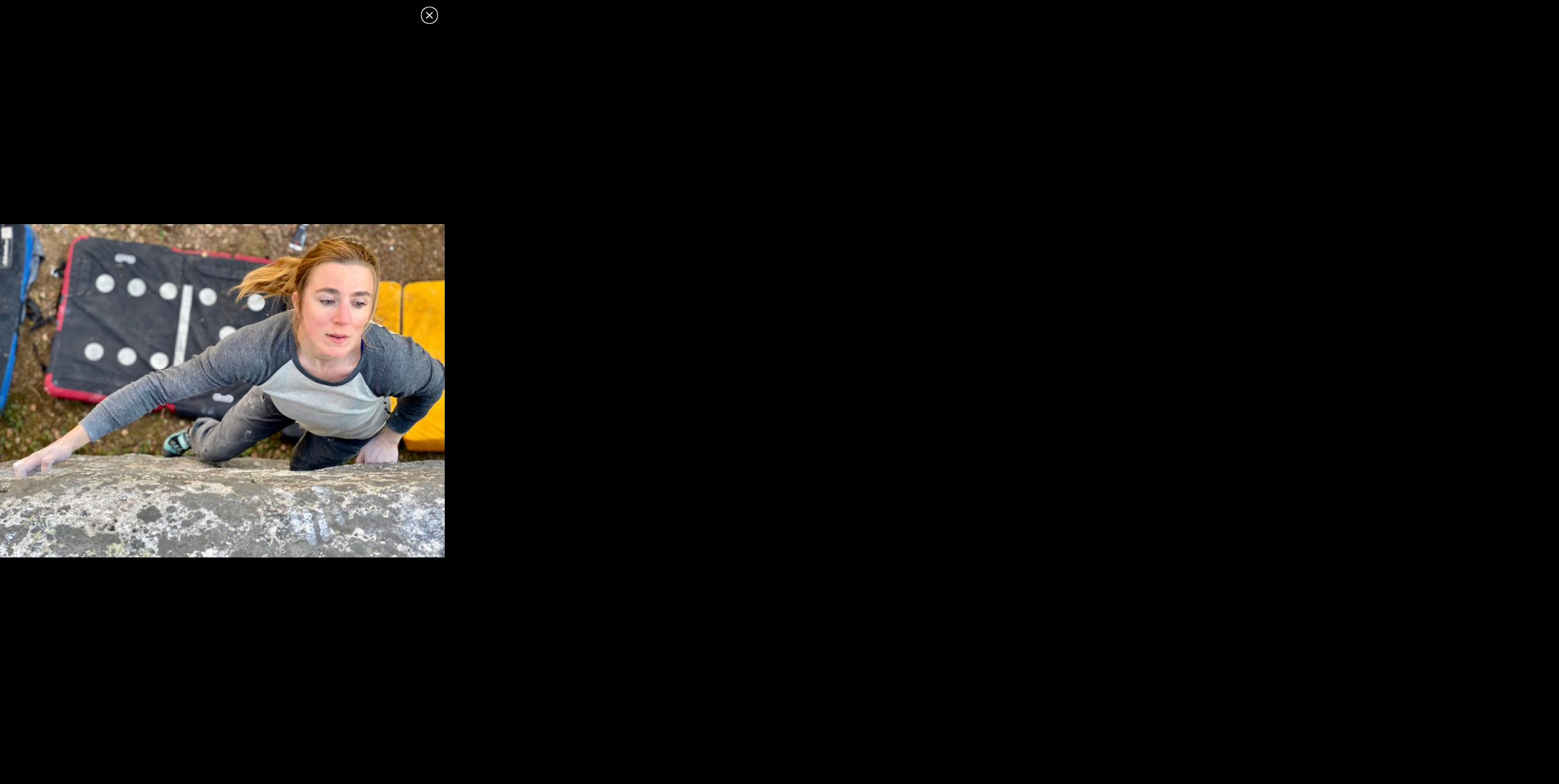
click at [488, 363] on dialog at bounding box center [780, 392] width 1559 height 784
click at [427, 16] on icon at bounding box center [429, 15] width 15 height 15
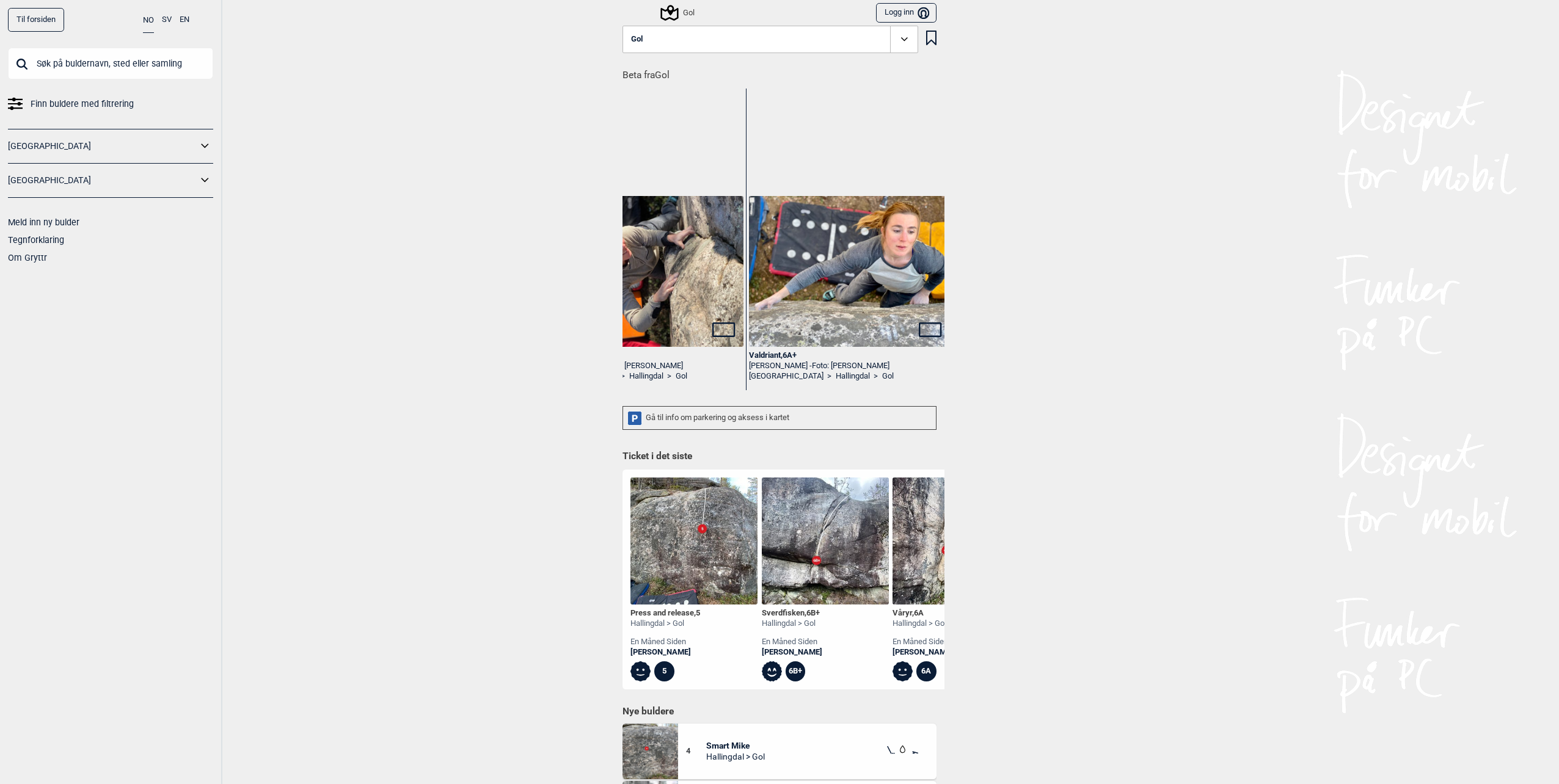
click at [682, 10] on div "Gol" at bounding box center [678, 13] width 32 height 15
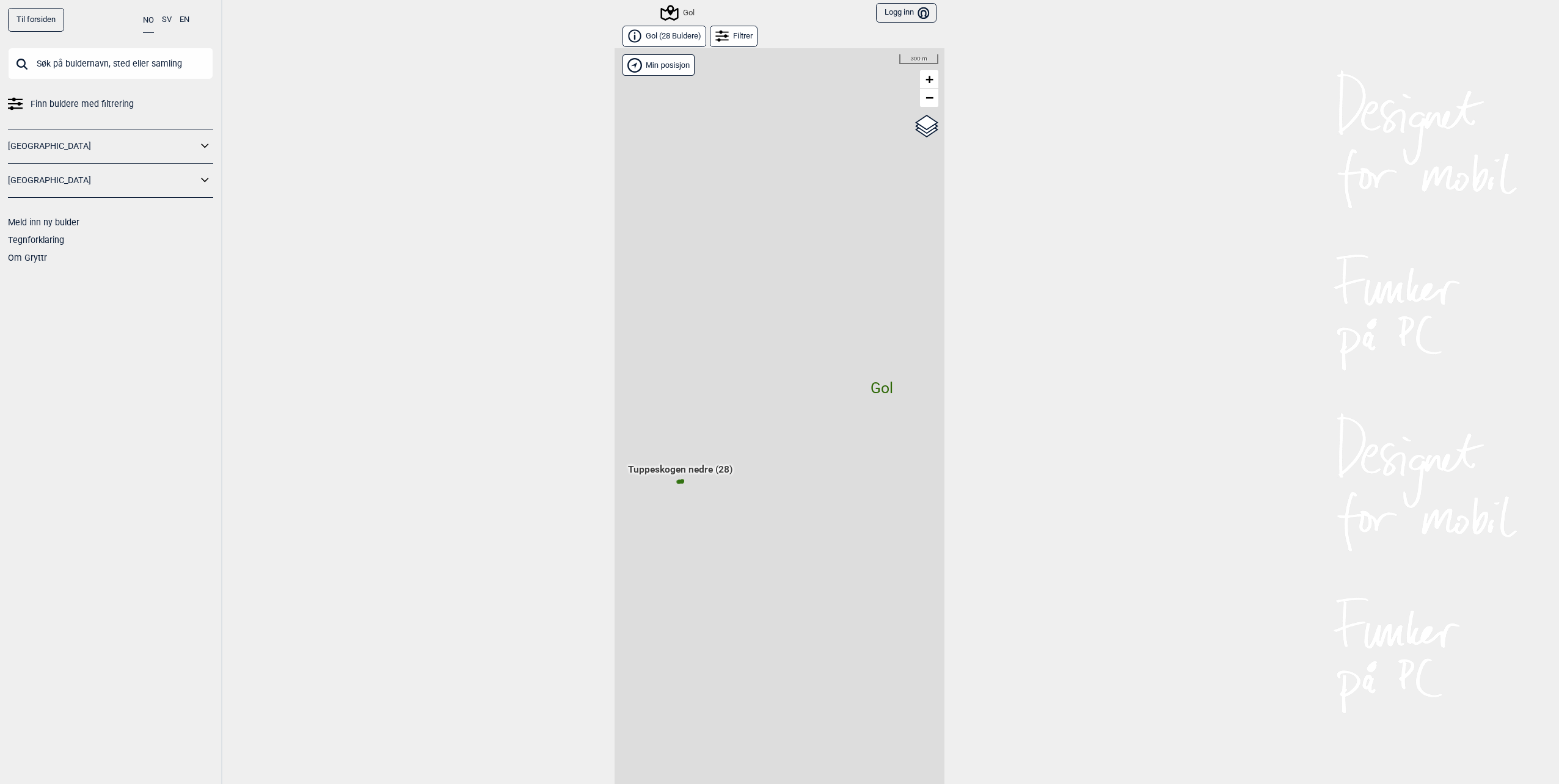
click at [725, 41] on icon at bounding box center [721, 36] width 13 height 13
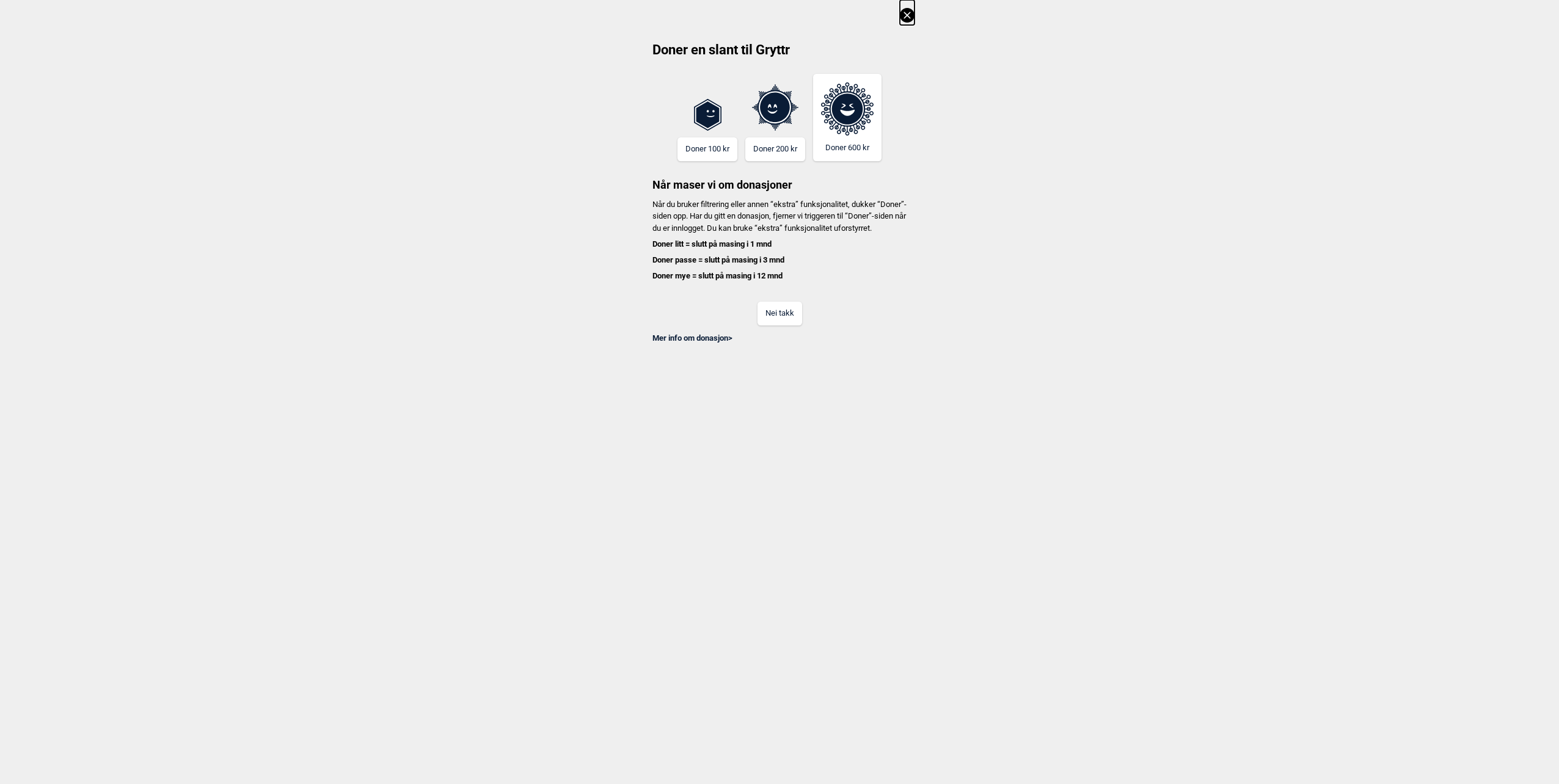
click at [784, 321] on button "Nei takk" at bounding box center [780, 314] width 45 height 24
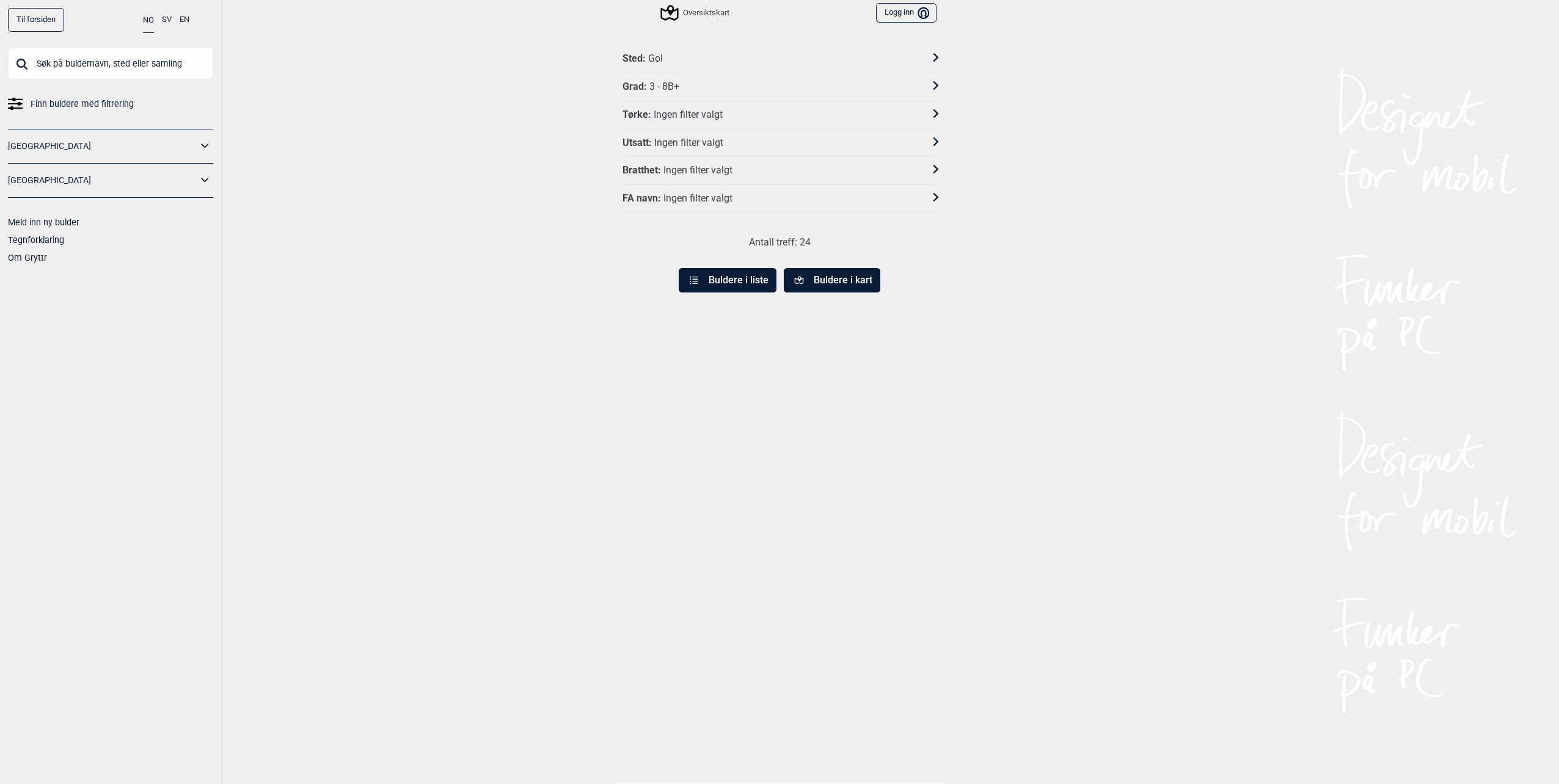
click at [674, 87] on div "3 - 8B+" at bounding box center [664, 87] width 30 height 13
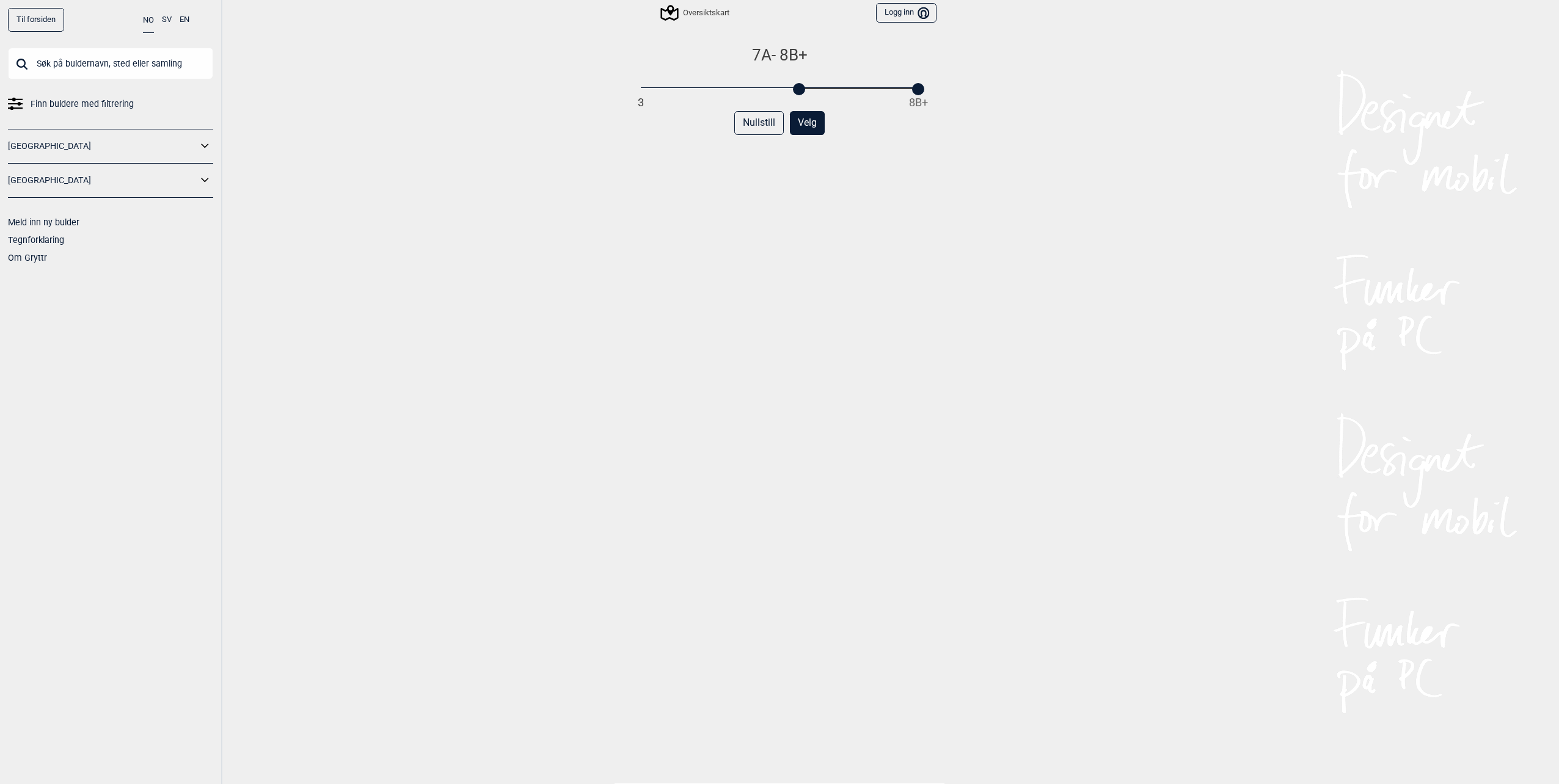
drag, startPoint x: 634, startPoint y: 88, endPoint x: 795, endPoint y: 94, distance: 161.1
click at [795, 94] on div at bounding box center [798, 89] width 12 height 12
click at [807, 124] on button "Velg" at bounding box center [806, 124] width 35 height 24
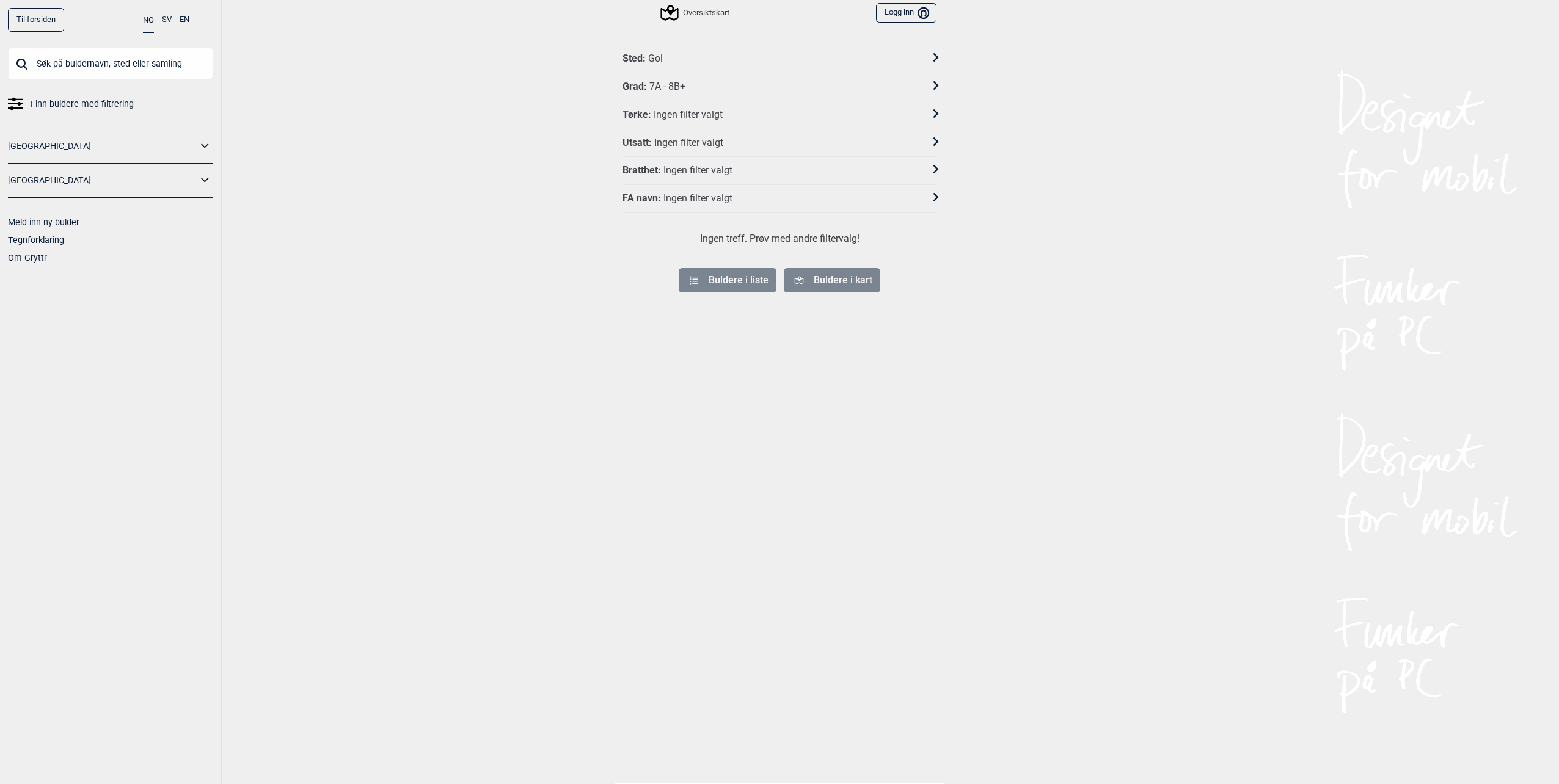
click at [786, 348] on div "Sted : Gol Grad : 7A - 8B+ Tørke : Ingen filter valgt Utsatt : Ingen filter val…" at bounding box center [779, 422] width 330 height 756
click at [689, 85] on div "Grad : 7A - 8B+" at bounding box center [771, 87] width 298 height 13
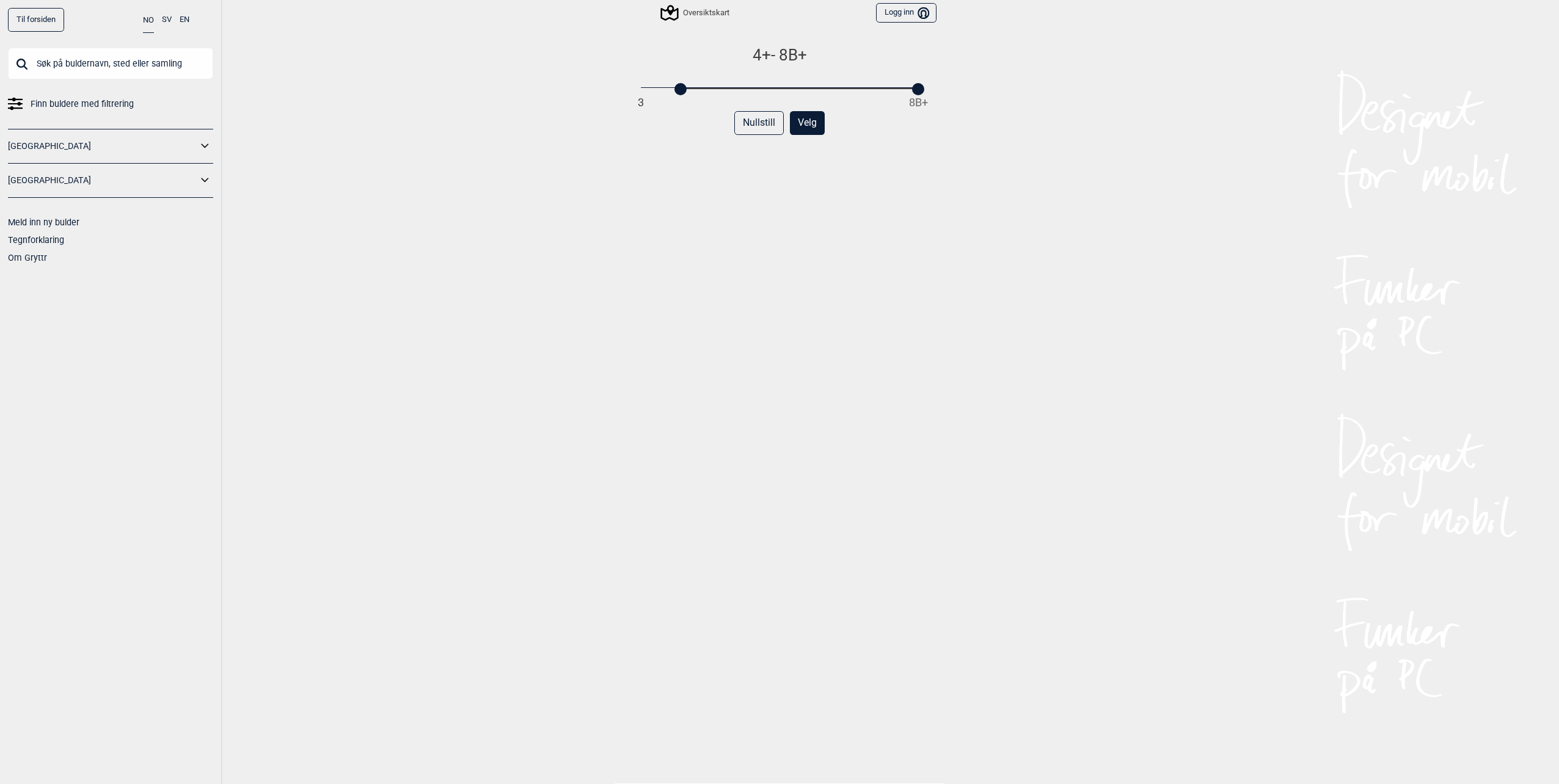
drag, startPoint x: 795, startPoint y: 87, endPoint x: 529, endPoint y: 89, distance: 266.0
click at [518, 90] on div "Til forsiden NO SV EN Finn buldere med filtrering [GEOGRAPHIC_DATA] [GEOGRAPHIC…" at bounding box center [780, 392] width 1559 height 784
click at [813, 121] on button "Velg" at bounding box center [806, 124] width 35 height 24
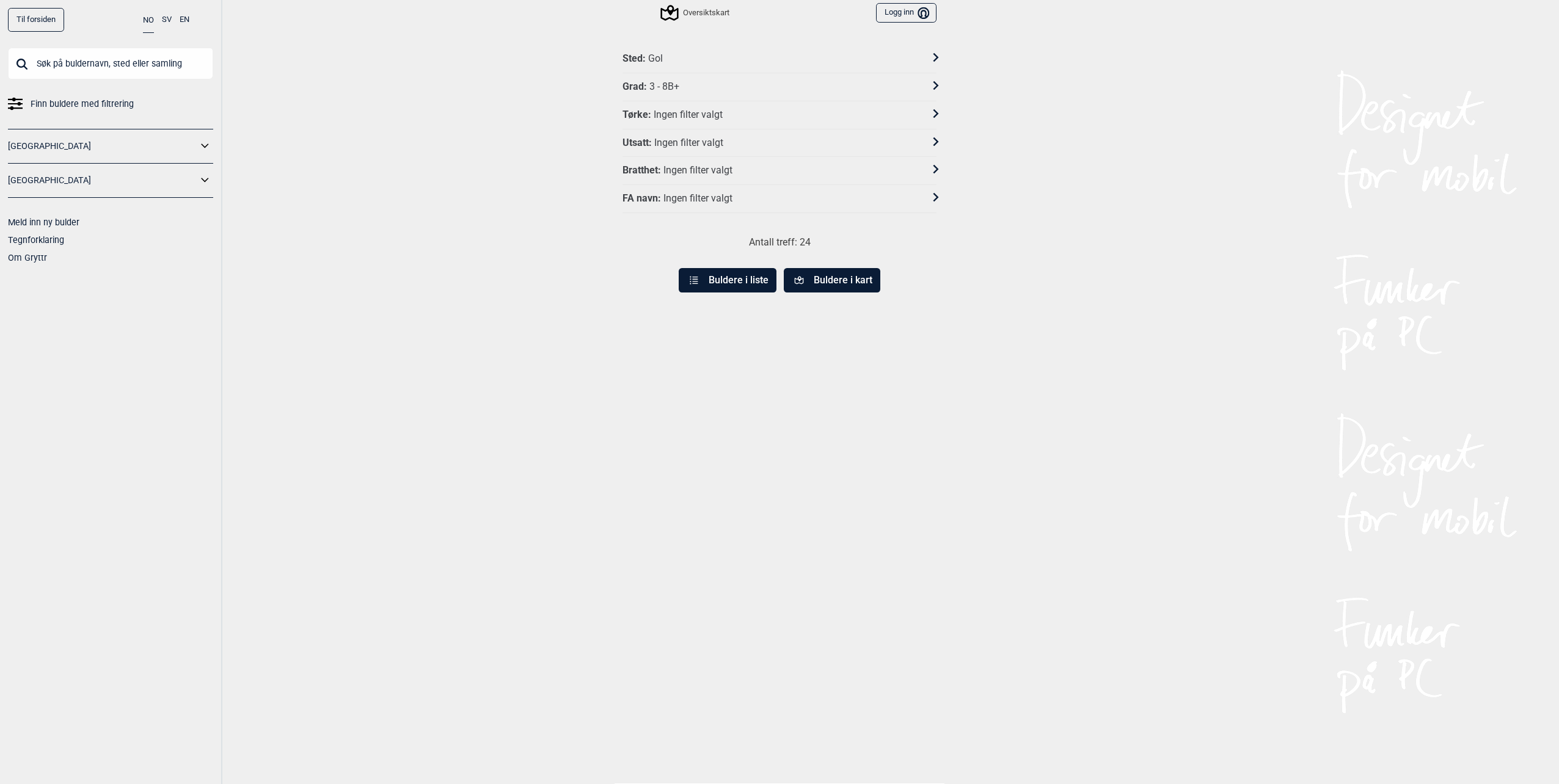
click at [742, 285] on button "Buldere i liste" at bounding box center [728, 280] width 98 height 25
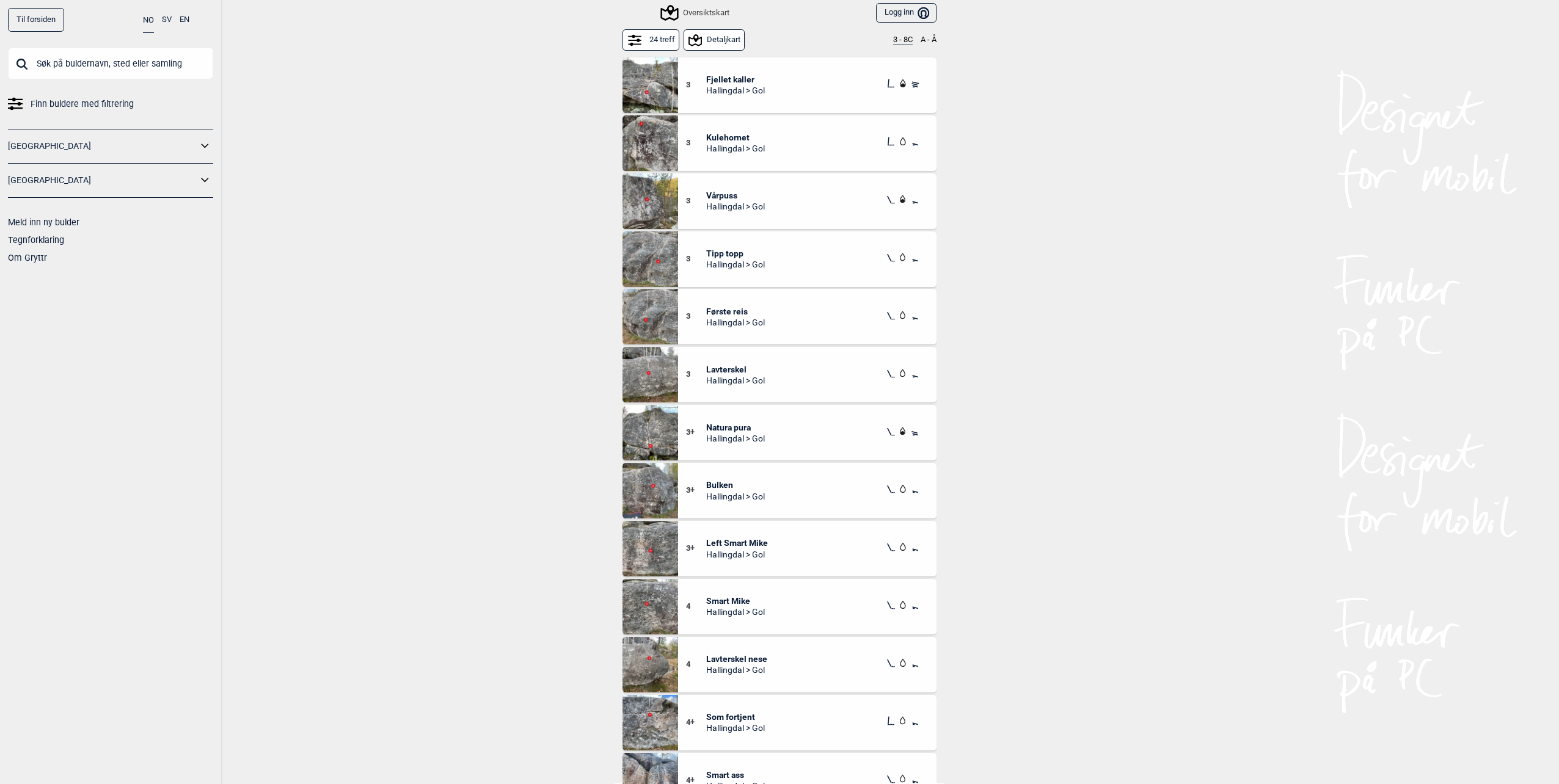
click at [32, 21] on link "Til forsiden" at bounding box center [36, 20] width 56 height 24
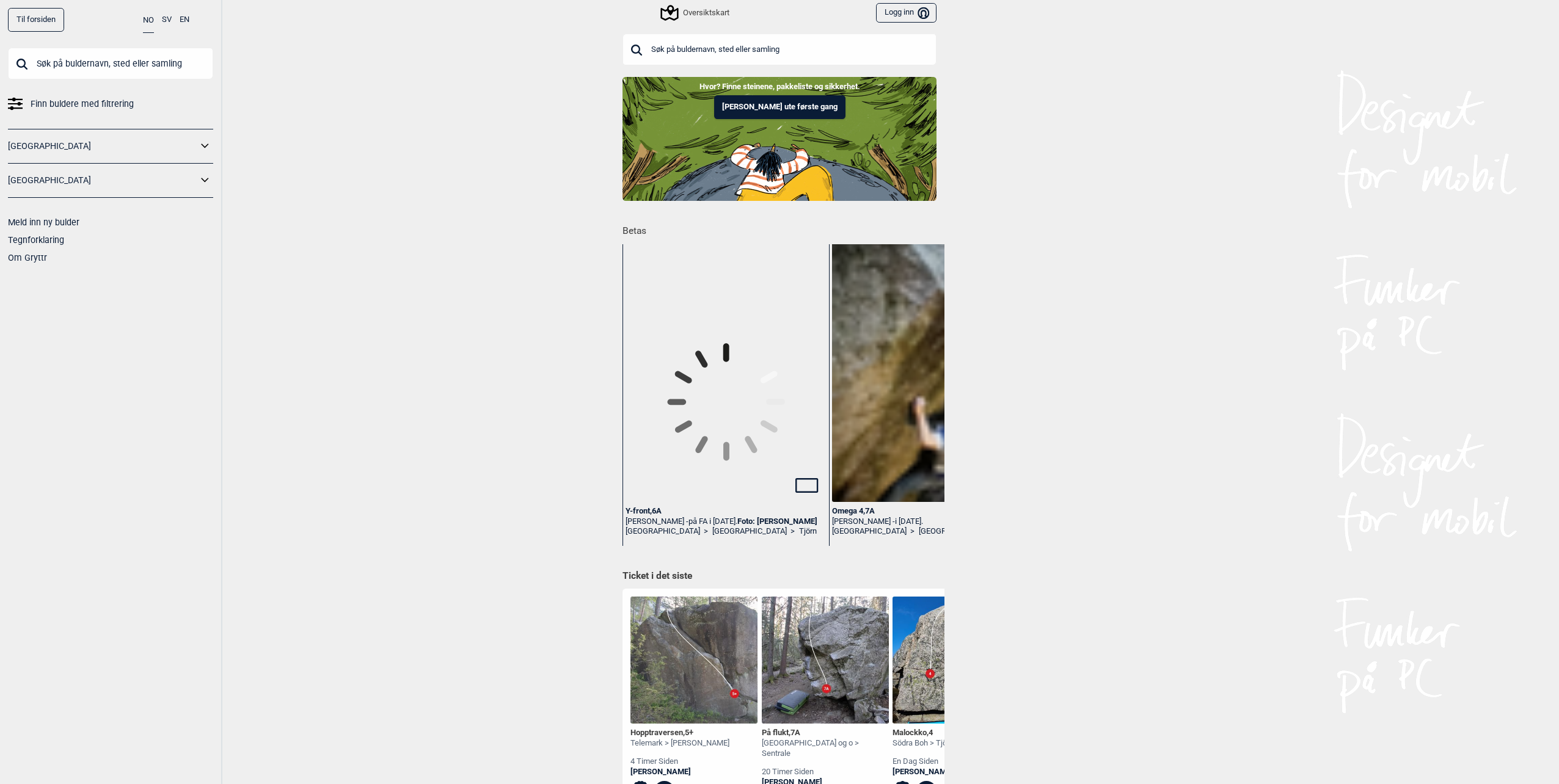
click at [708, 18] on div "Oversiktskart" at bounding box center [695, 13] width 67 height 15
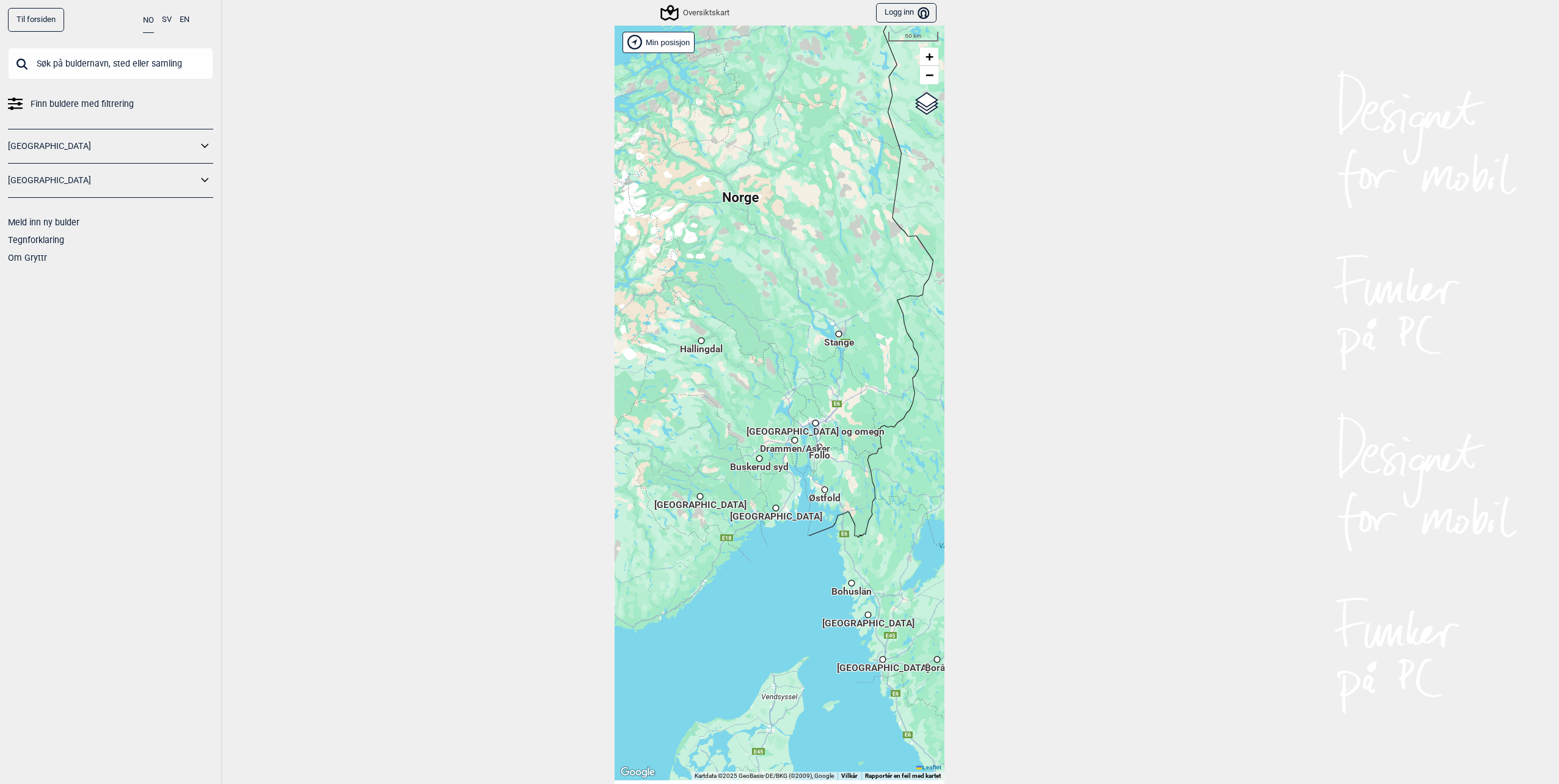
drag, startPoint x: 766, startPoint y: 472, endPoint x: 838, endPoint y: 520, distance: 86.5
click at [838, 520] on div "Hallingdal Stange [GEOGRAPHIC_DATA] syd [GEOGRAPHIC_DATA] og omegn [GEOGRAPHIC_…" at bounding box center [779, 402] width 330 height 754
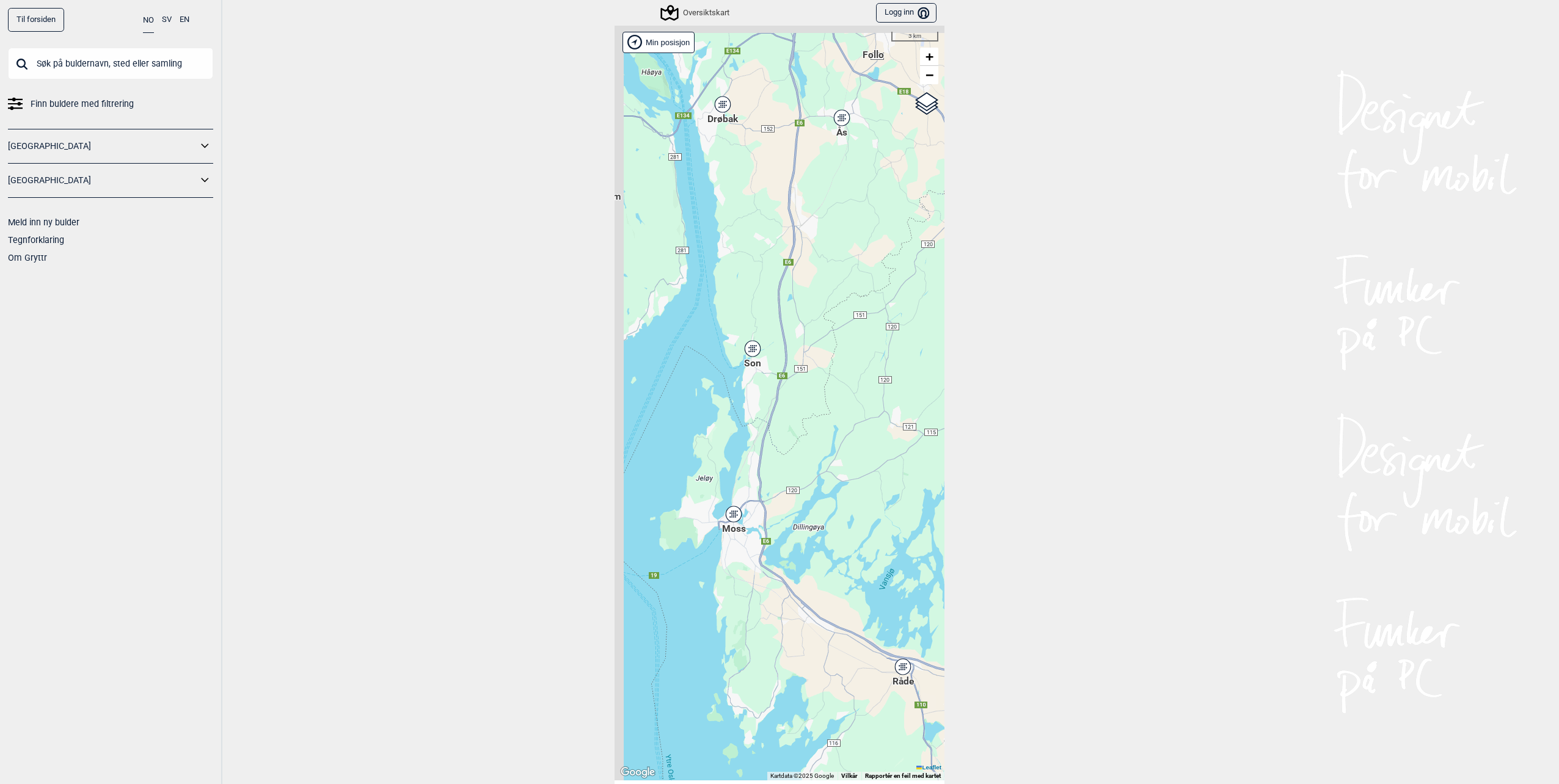
drag, startPoint x: 799, startPoint y: 361, endPoint x: 879, endPoint y: 510, distance: 169.1
click at [879, 508] on div "Hallingdal Stange [GEOGRAPHIC_DATA] syd [GEOGRAPHIC_DATA] og omegn [GEOGRAPHIC_…" at bounding box center [779, 402] width 330 height 754
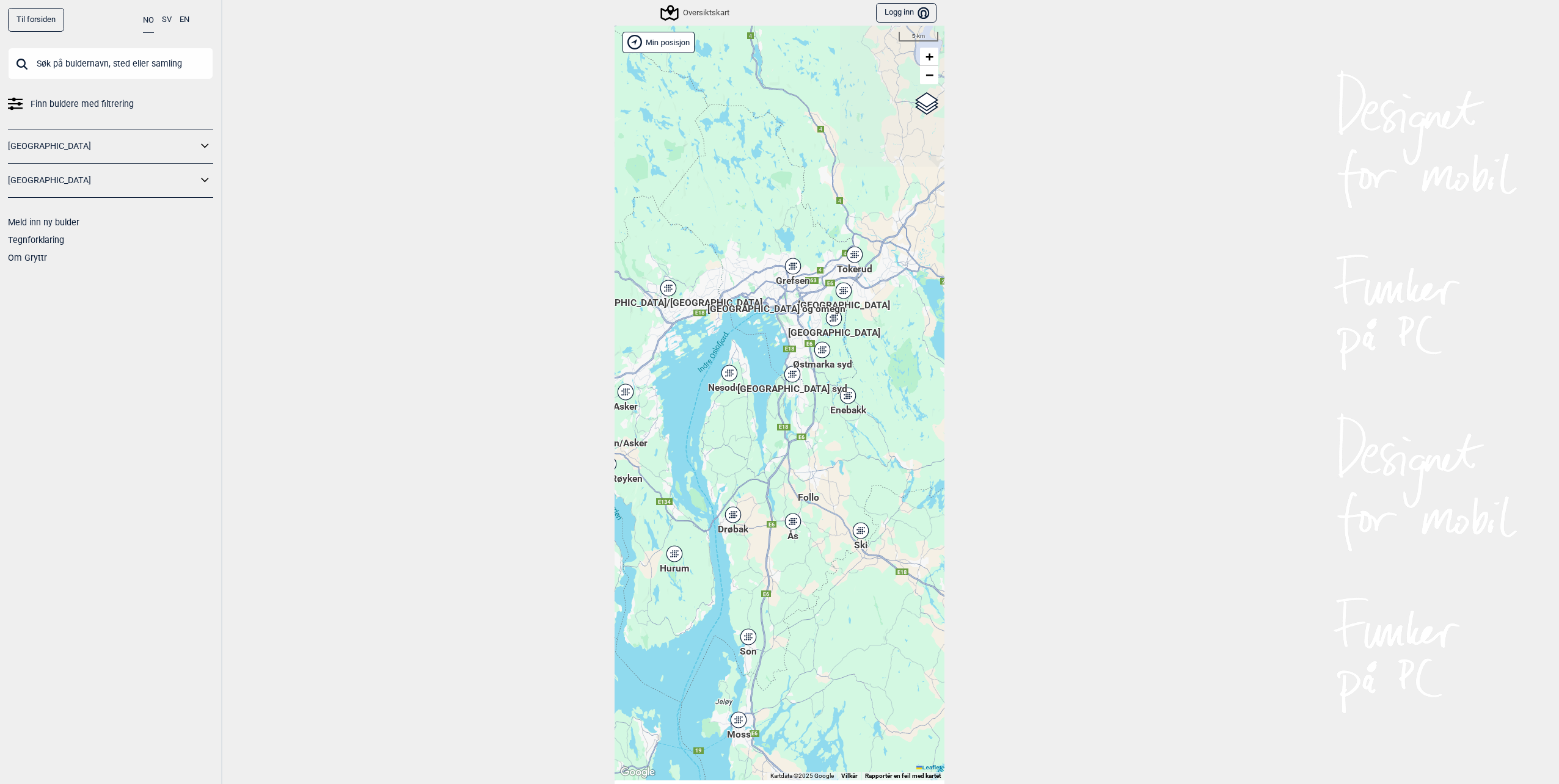
drag, startPoint x: 859, startPoint y: 440, endPoint x: 720, endPoint y: 609, distance: 218.8
click at [720, 609] on div "Hallingdal Stange [GEOGRAPHIC_DATA] syd [GEOGRAPHIC_DATA] og omegn [GEOGRAPHIC_…" at bounding box center [779, 402] width 330 height 754
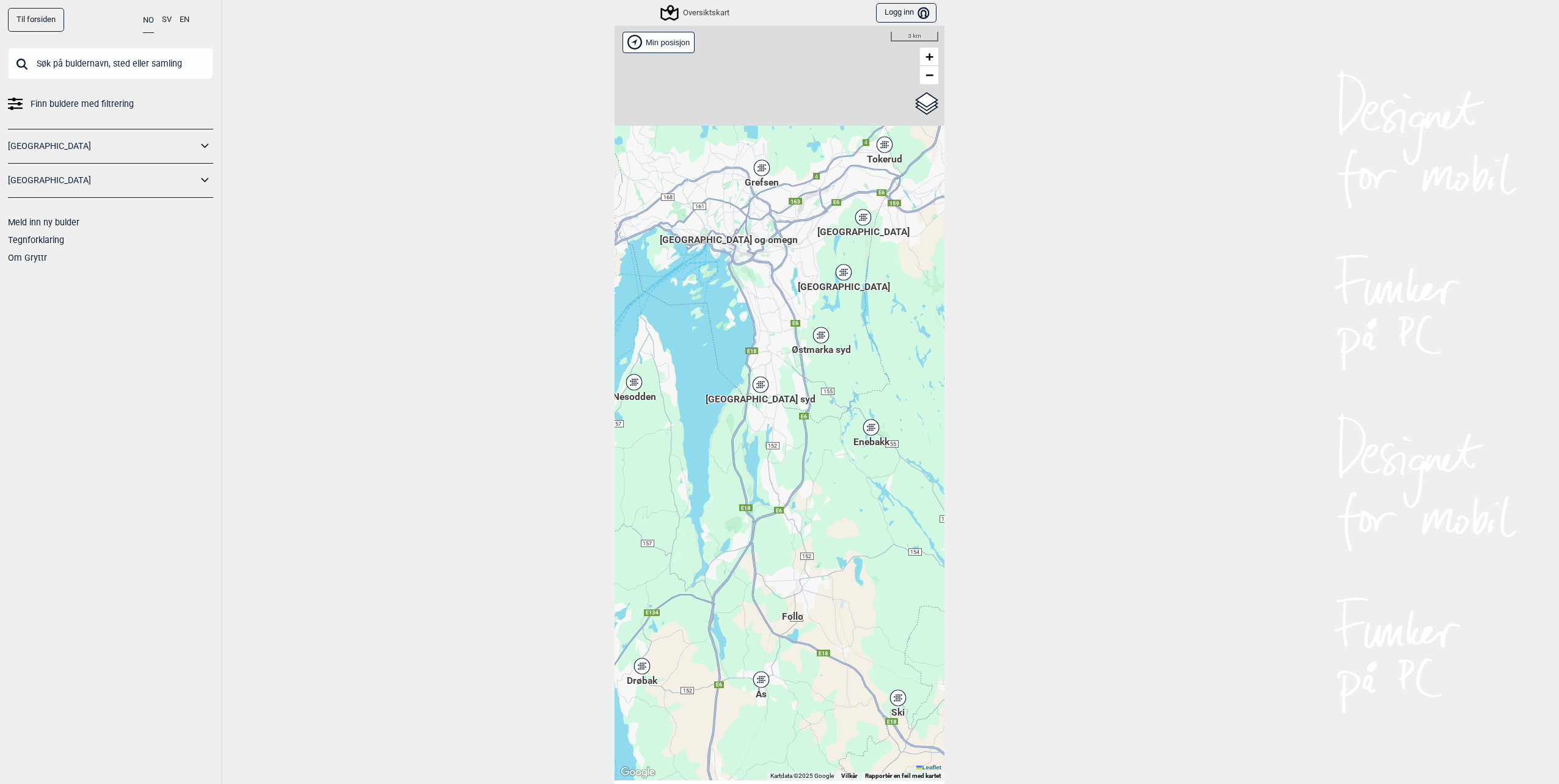
drag, startPoint x: 804, startPoint y: 421, endPoint x: 874, endPoint y: 541, distance: 138.9
click at [874, 541] on div "Hallingdal Stange [GEOGRAPHIC_DATA] syd [GEOGRAPHIC_DATA] og omegn [GEOGRAPHIC_…" at bounding box center [779, 402] width 330 height 754
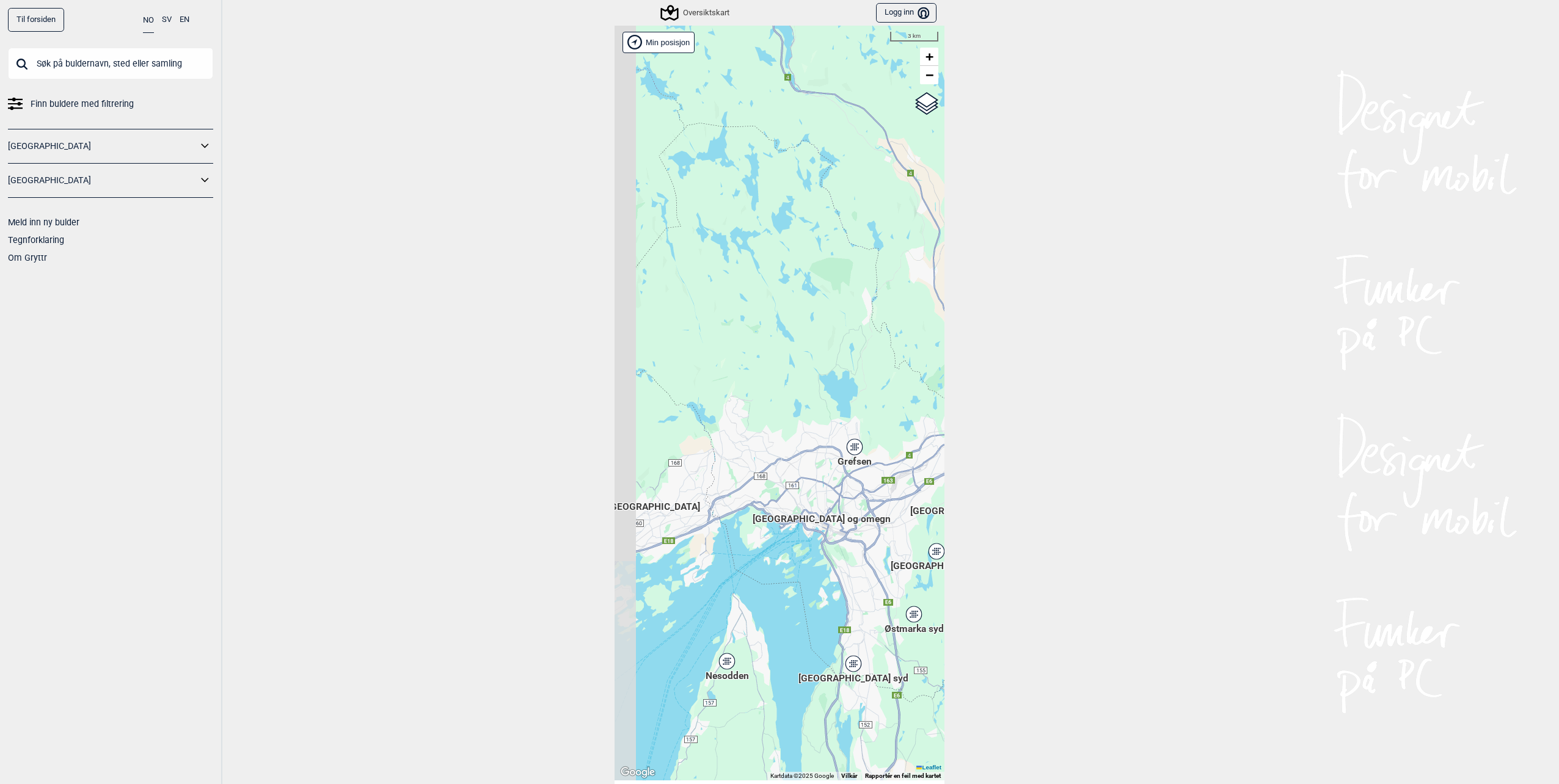
drag, startPoint x: 841, startPoint y: 354, endPoint x: 945, endPoint y: 608, distance: 274.5
click at [945, 608] on div "Til forsiden NO SV EN Finn buldere med filtrering [GEOGRAPHIC_DATA] [GEOGRAPHIC…" at bounding box center [780, 392] width 1559 height 784
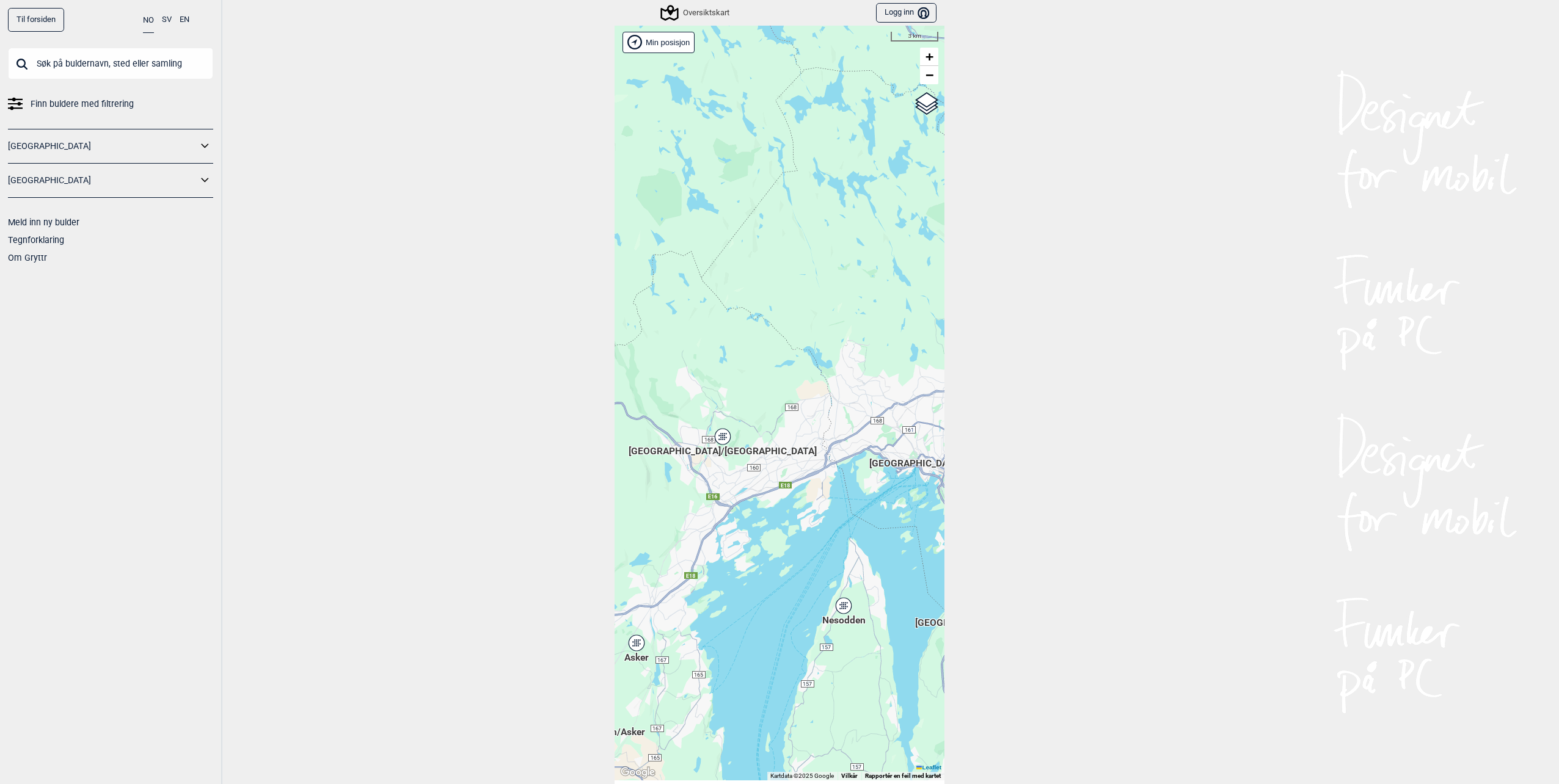
drag, startPoint x: 811, startPoint y: 586, endPoint x: 881, endPoint y: 561, distance: 74.3
click at [881, 561] on div "Hallingdal Stange [GEOGRAPHIC_DATA] syd [GEOGRAPHIC_DATA] og omegn [GEOGRAPHIC_…" at bounding box center [779, 402] width 330 height 754
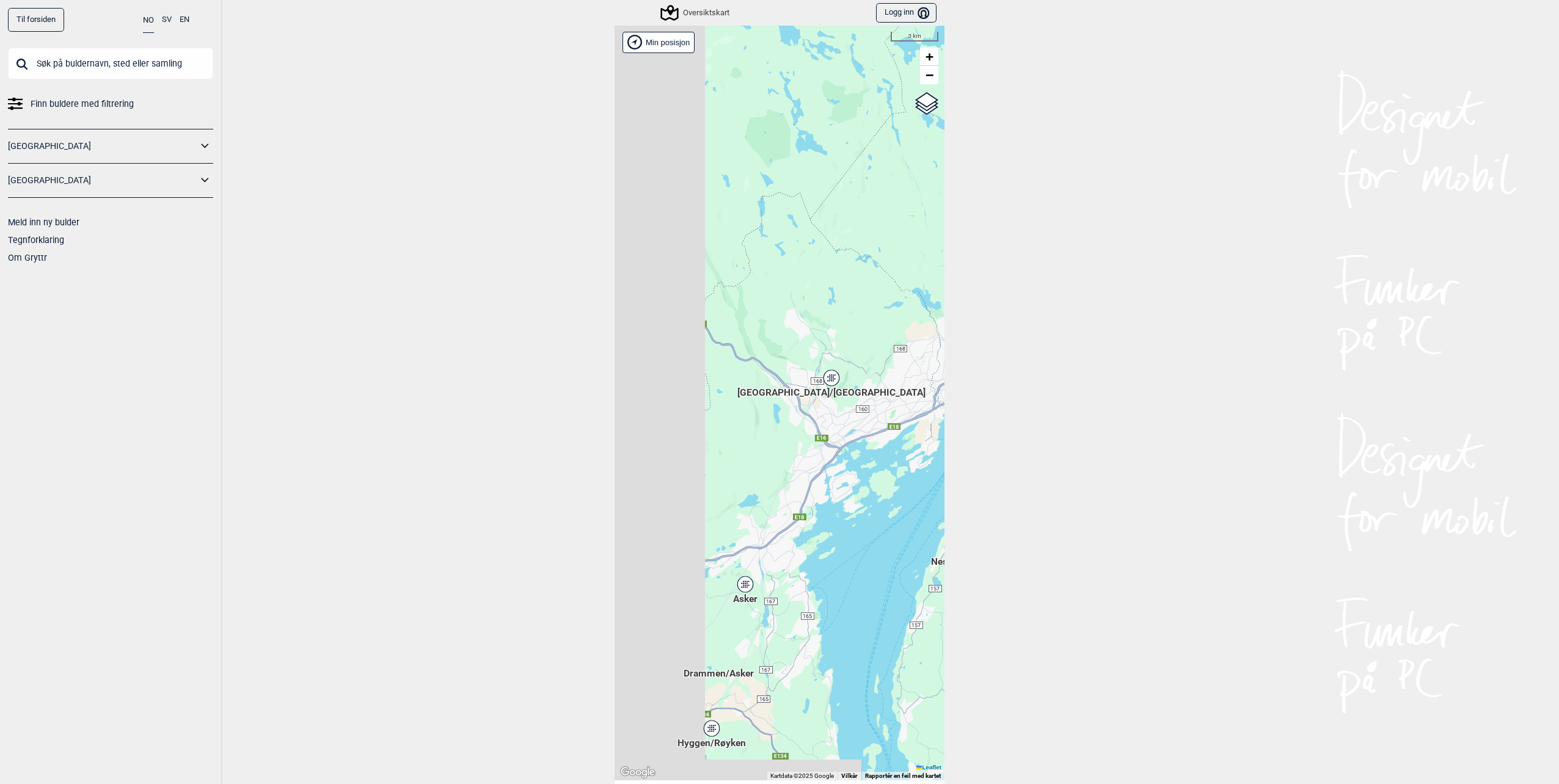
drag, startPoint x: 782, startPoint y: 562, endPoint x: 898, endPoint y: 488, distance: 137.6
click at [898, 488] on div "Hallingdal Stange [GEOGRAPHIC_DATA] syd [GEOGRAPHIC_DATA] og omegn [GEOGRAPHIC_…" at bounding box center [779, 402] width 330 height 754
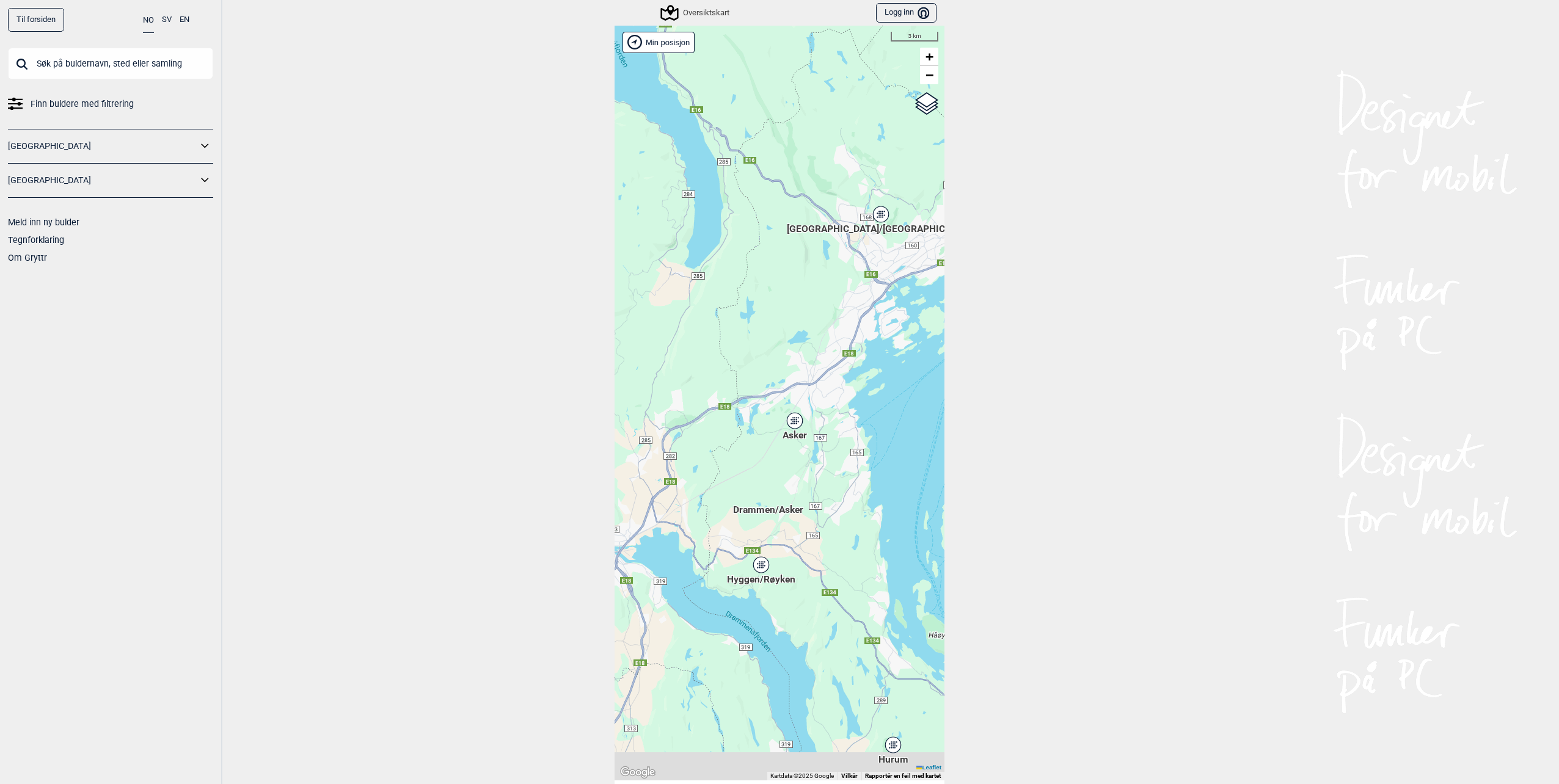
drag, startPoint x: 771, startPoint y: 633, endPoint x: 787, endPoint y: 498, distance: 135.9
click at [787, 498] on div "Hallingdal Stange [GEOGRAPHIC_DATA] syd [GEOGRAPHIC_DATA] og omegn [GEOGRAPHIC_…" at bounding box center [779, 402] width 330 height 754
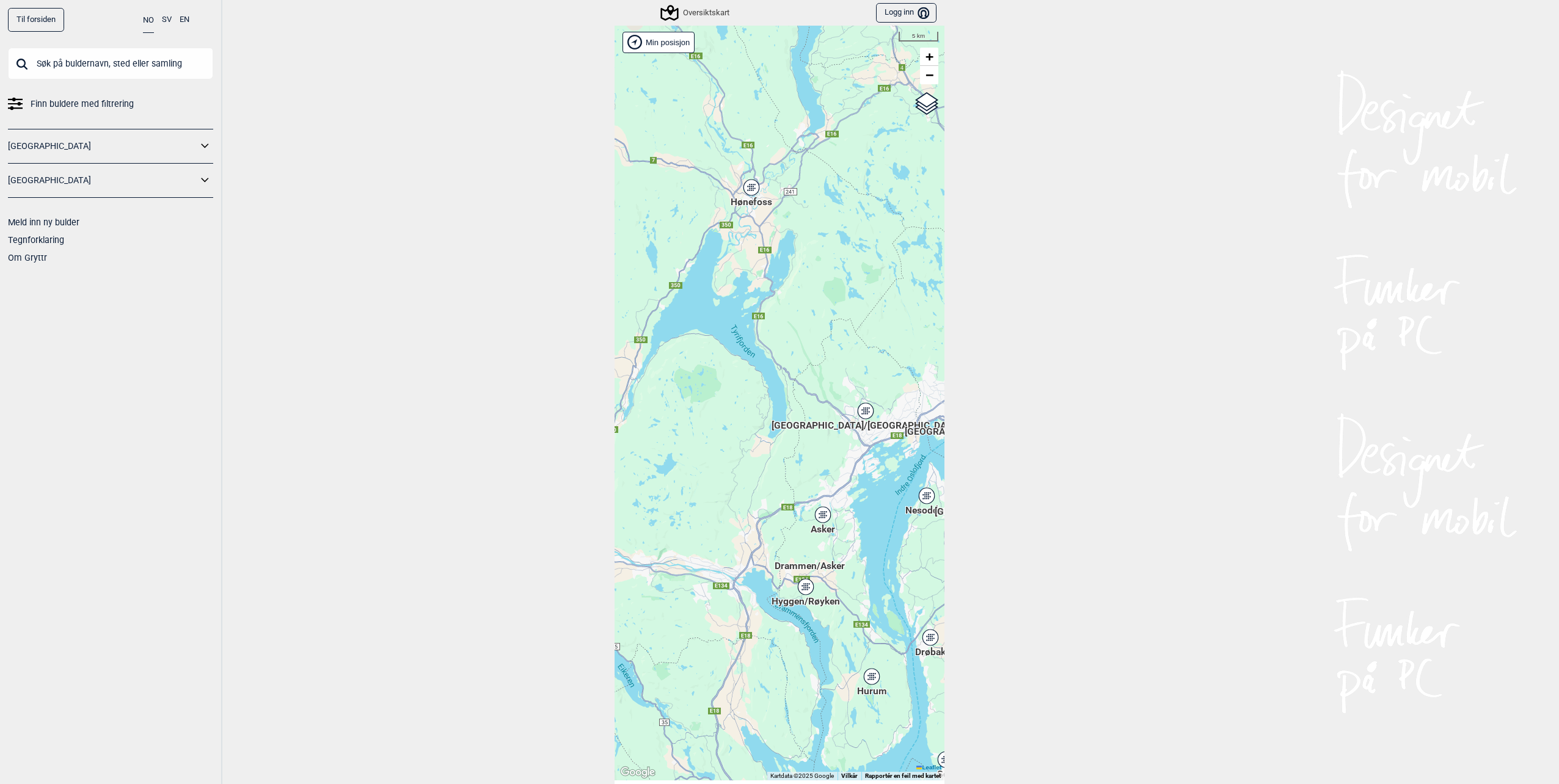
drag, startPoint x: 696, startPoint y: 348, endPoint x: 755, endPoint y: 451, distance: 118.7
click at [755, 451] on div "Hallingdal Stange [GEOGRAPHIC_DATA] syd [GEOGRAPHIC_DATA] og omegn [GEOGRAPHIC_…" at bounding box center [779, 402] width 330 height 754
